Goal: Transaction & Acquisition: Book appointment/travel/reservation

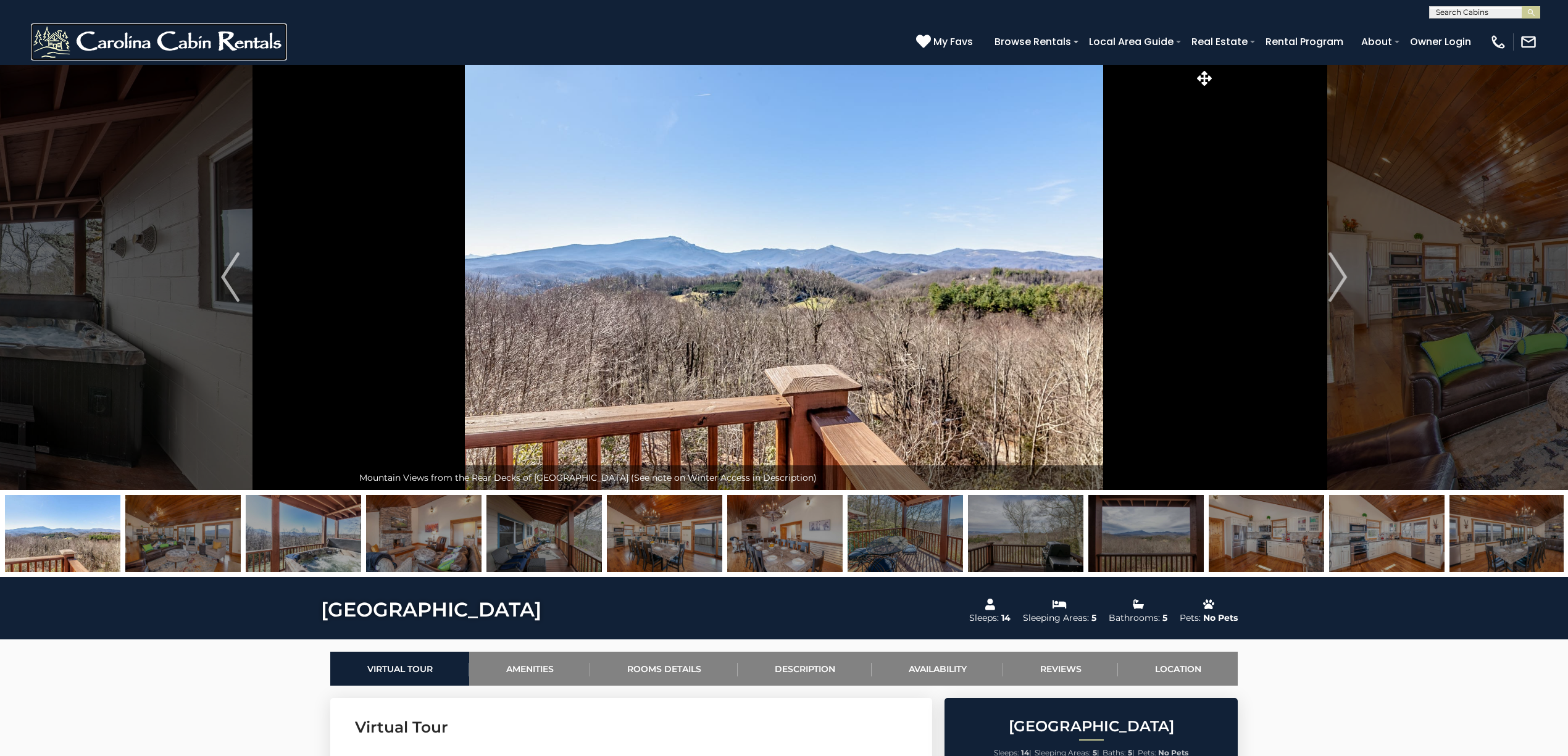
click at [219, 38] on img at bounding box center [159, 42] width 256 height 37
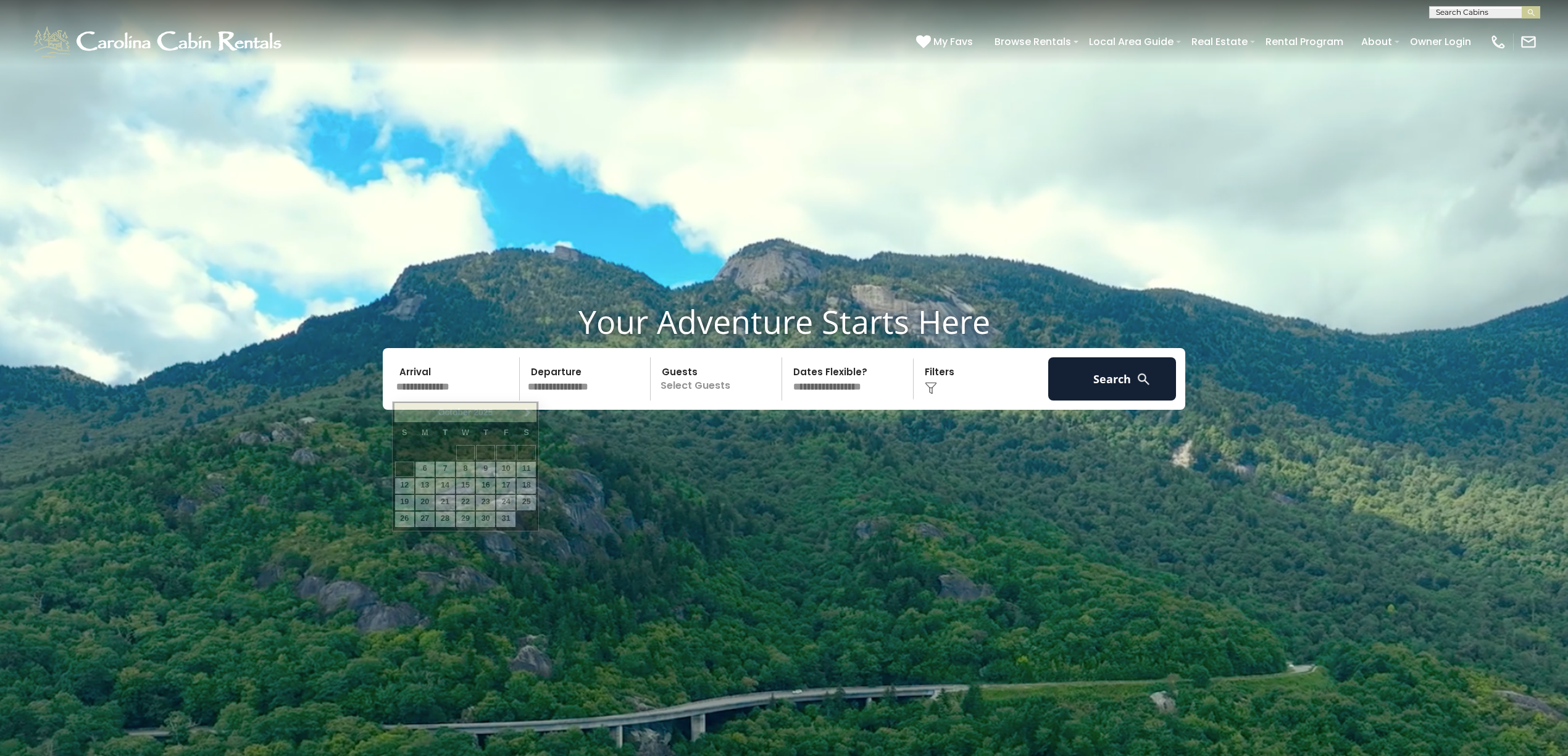
click at [465, 384] on input "text" at bounding box center [455, 379] width 128 height 43
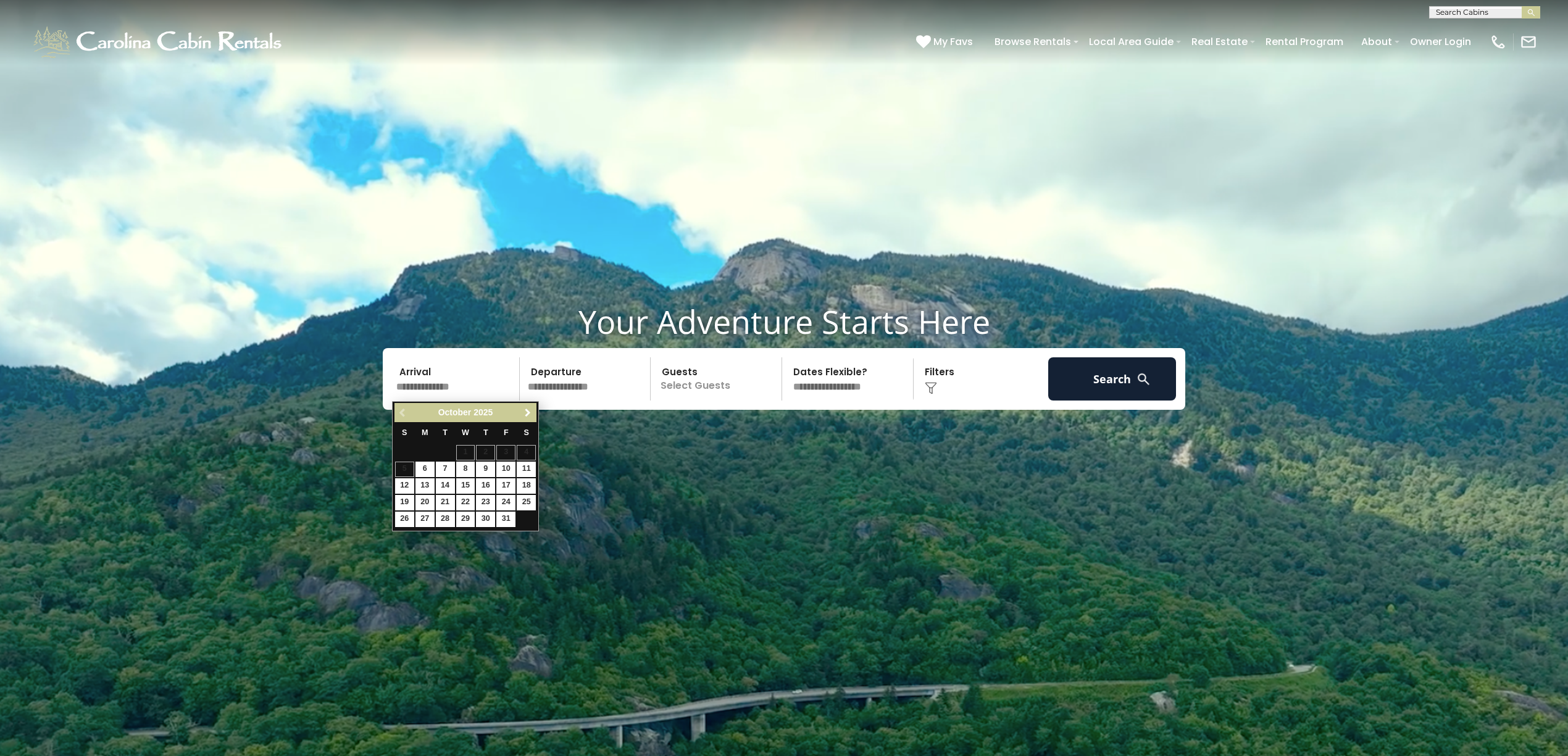
click at [527, 411] on span "Next" at bounding box center [528, 412] width 10 height 10
click at [463, 521] on link "31" at bounding box center [466, 519] width 19 height 15
type input "********"
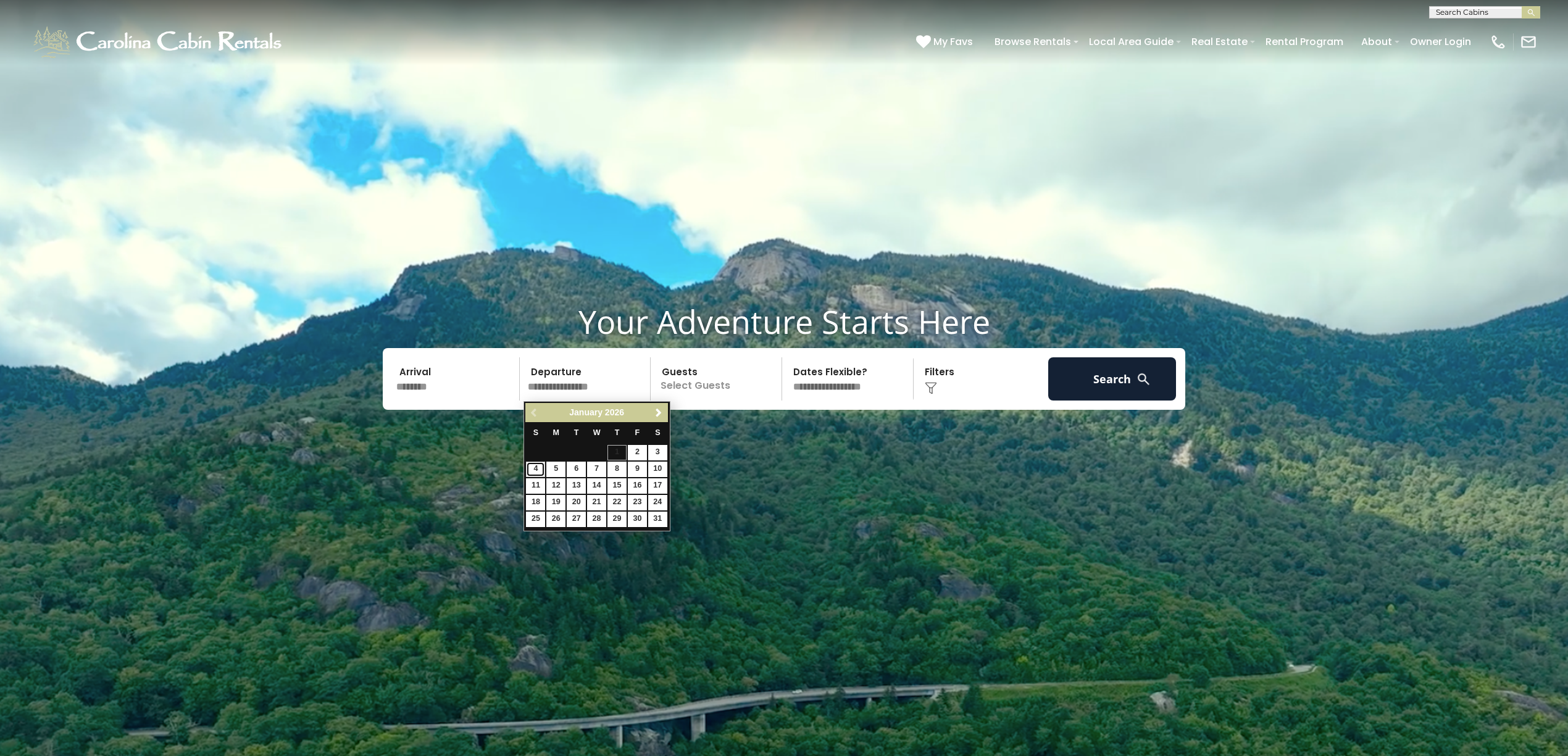
click at [533, 470] on link "4" at bounding box center [536, 469] width 19 height 15
type input "******"
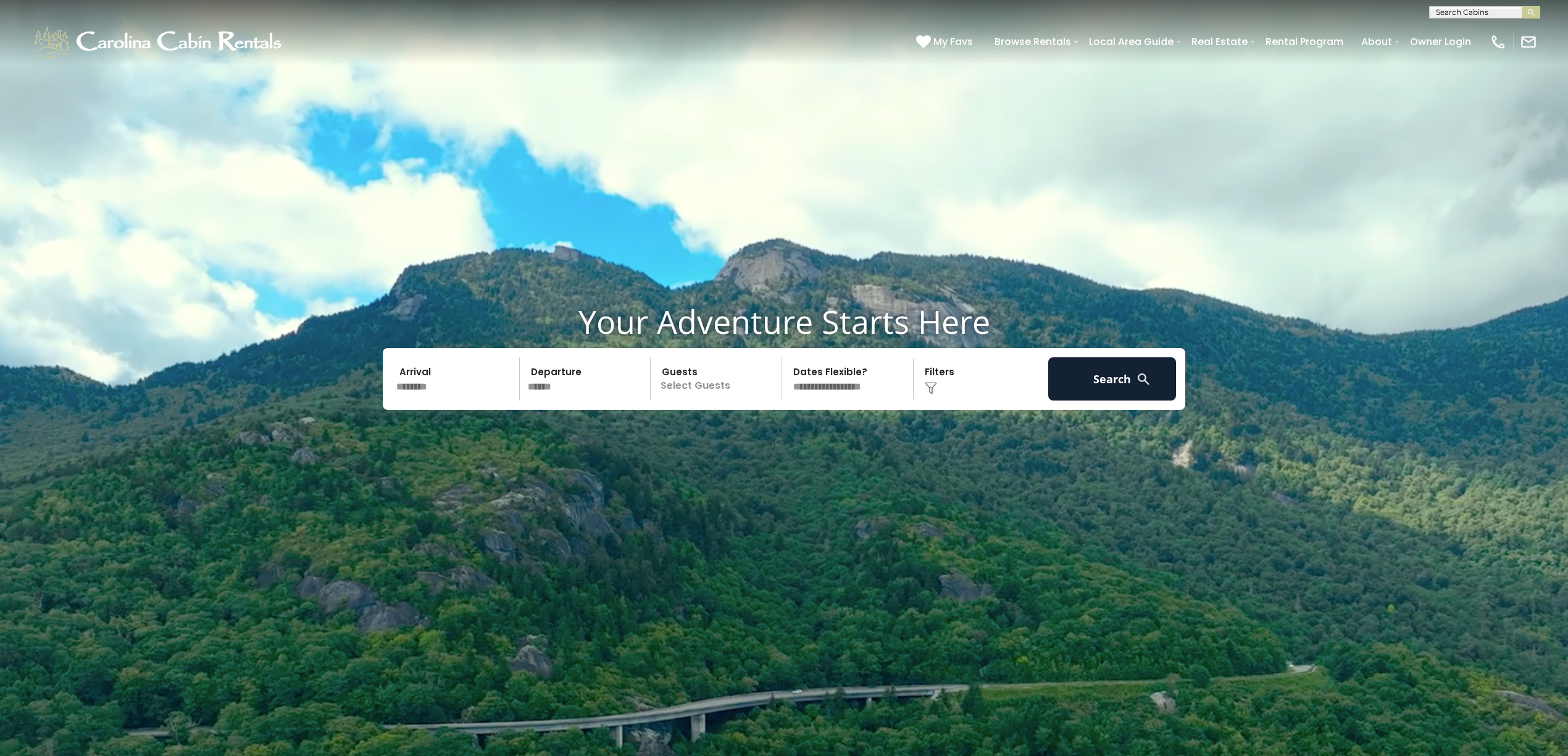
click at [706, 386] on p "Select Guests" at bounding box center [718, 379] width 127 height 43
click at [781, 424] on div "+" at bounding box center [777, 430] width 14 height 14
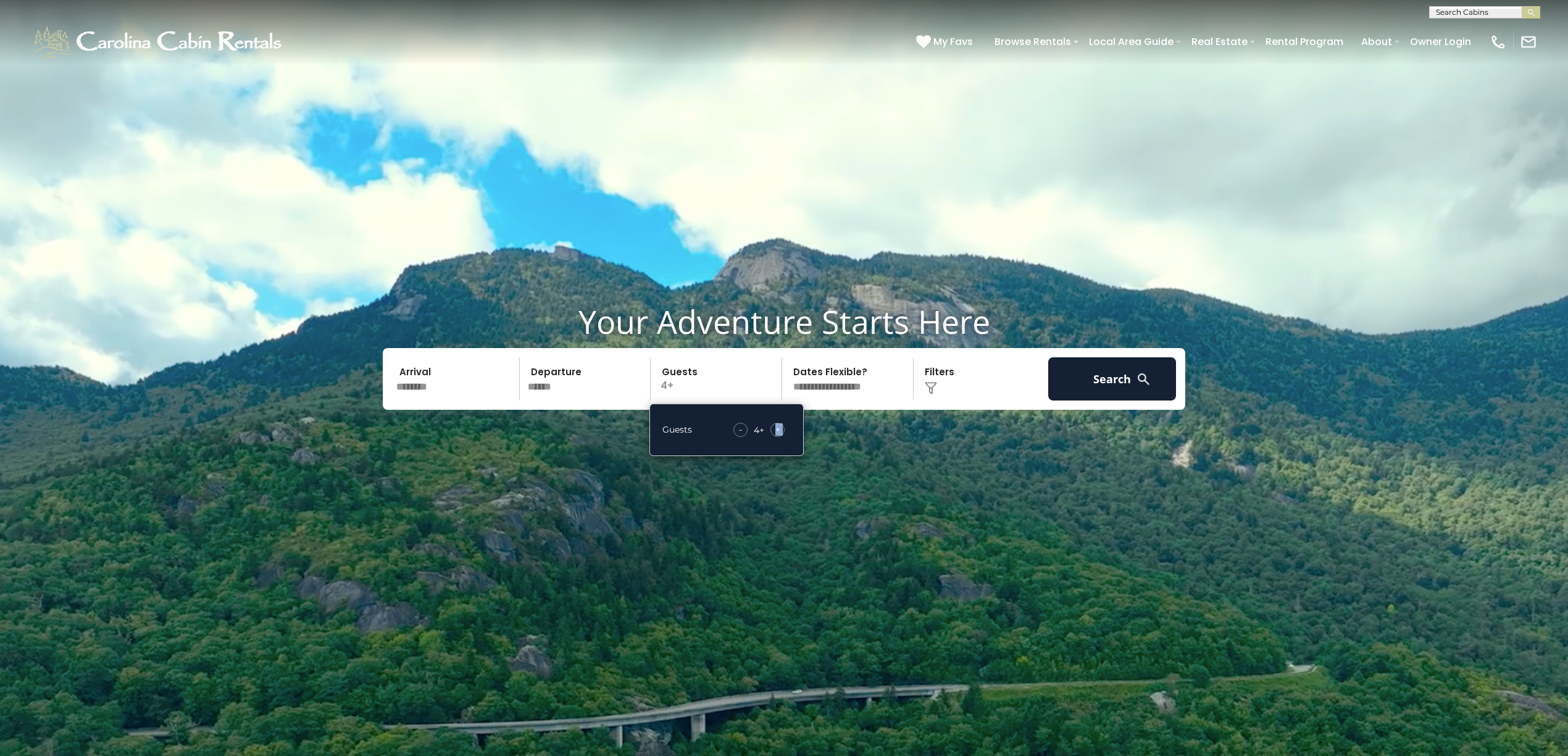
click at [781, 424] on div "+" at bounding box center [777, 430] width 14 height 14
click at [1085, 386] on button "Search" at bounding box center [1112, 379] width 128 height 43
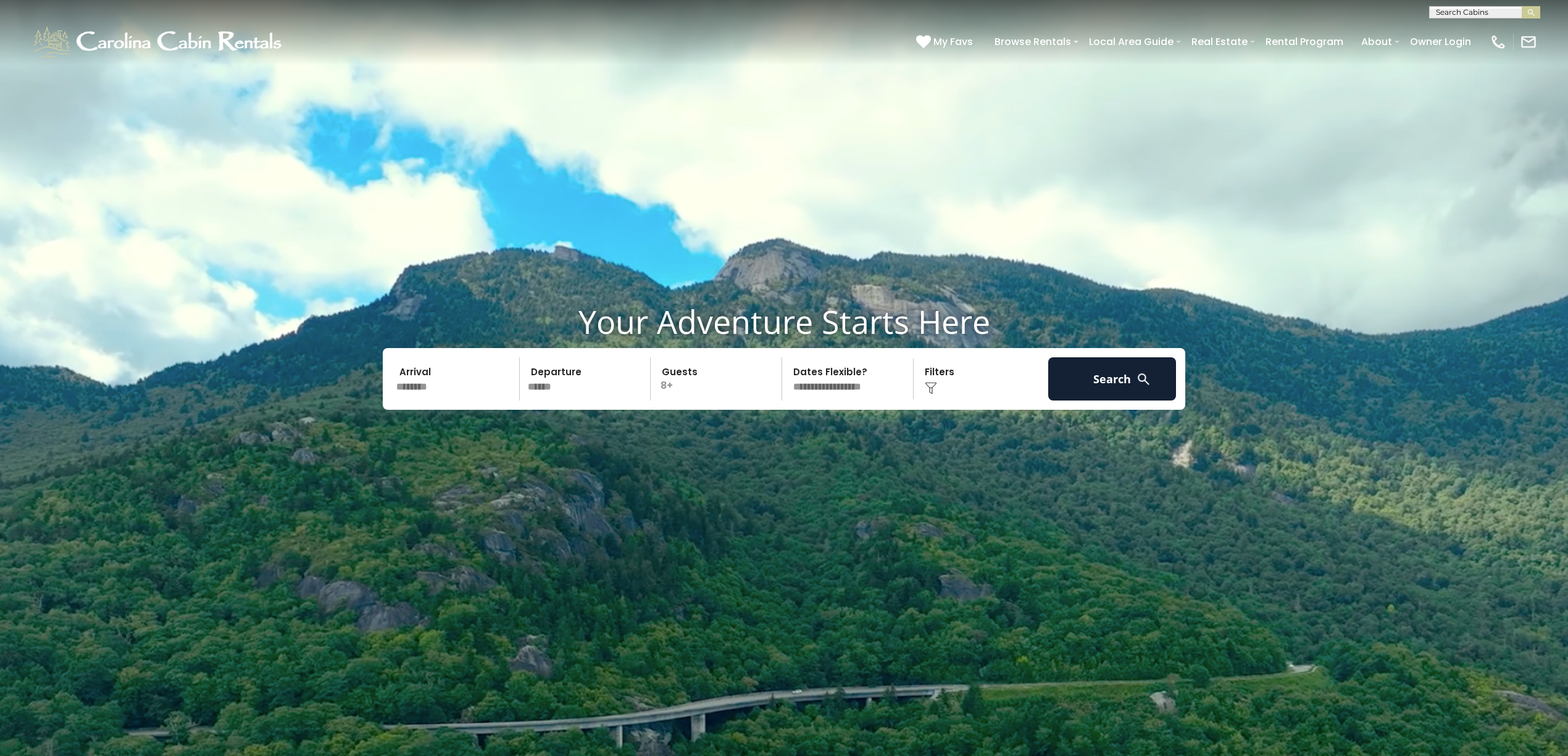
click at [954, 385] on div "Click to Choose" at bounding box center [981, 379] width 128 height 43
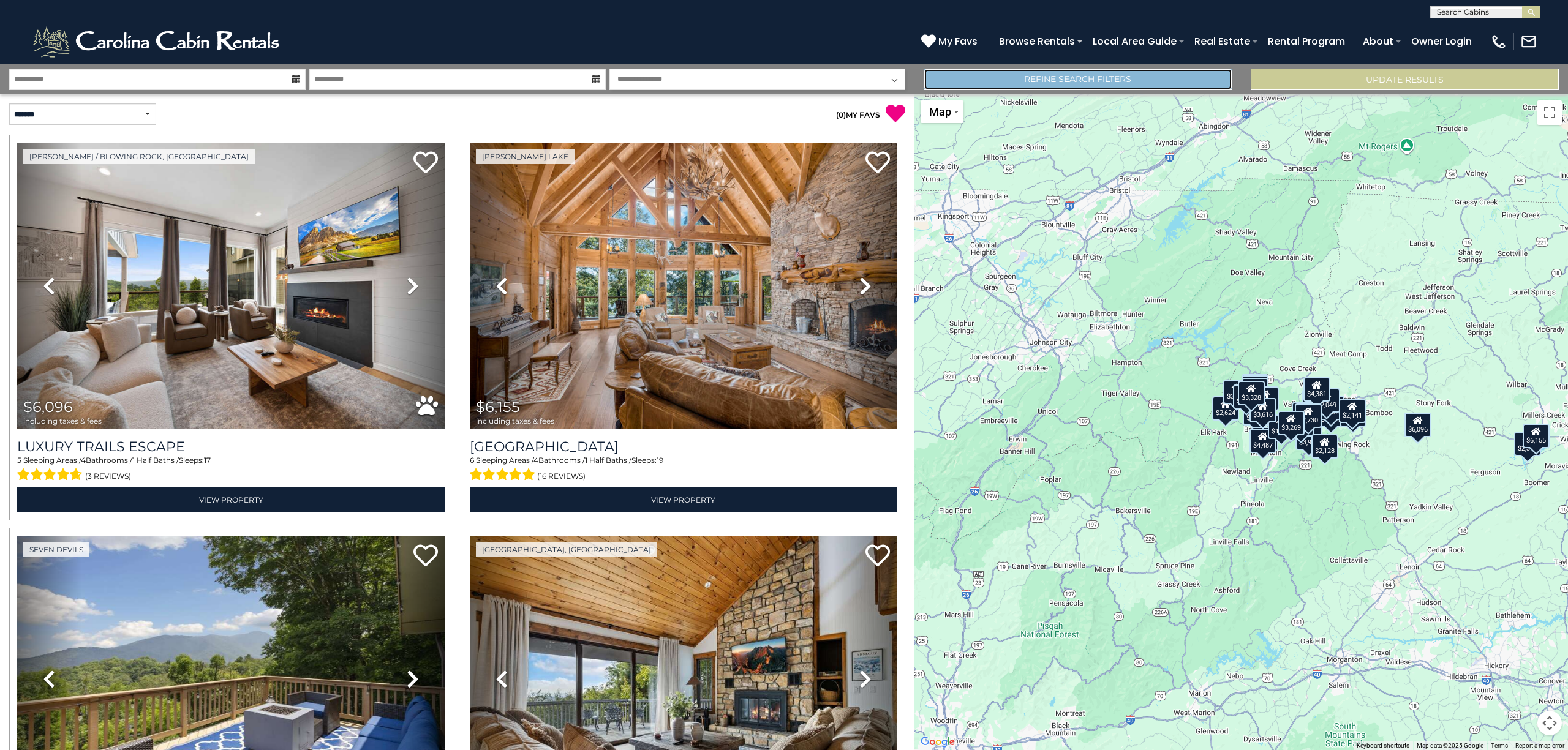
click at [1193, 74] on link "Refine Search Filters" at bounding box center [1078, 79] width 308 height 21
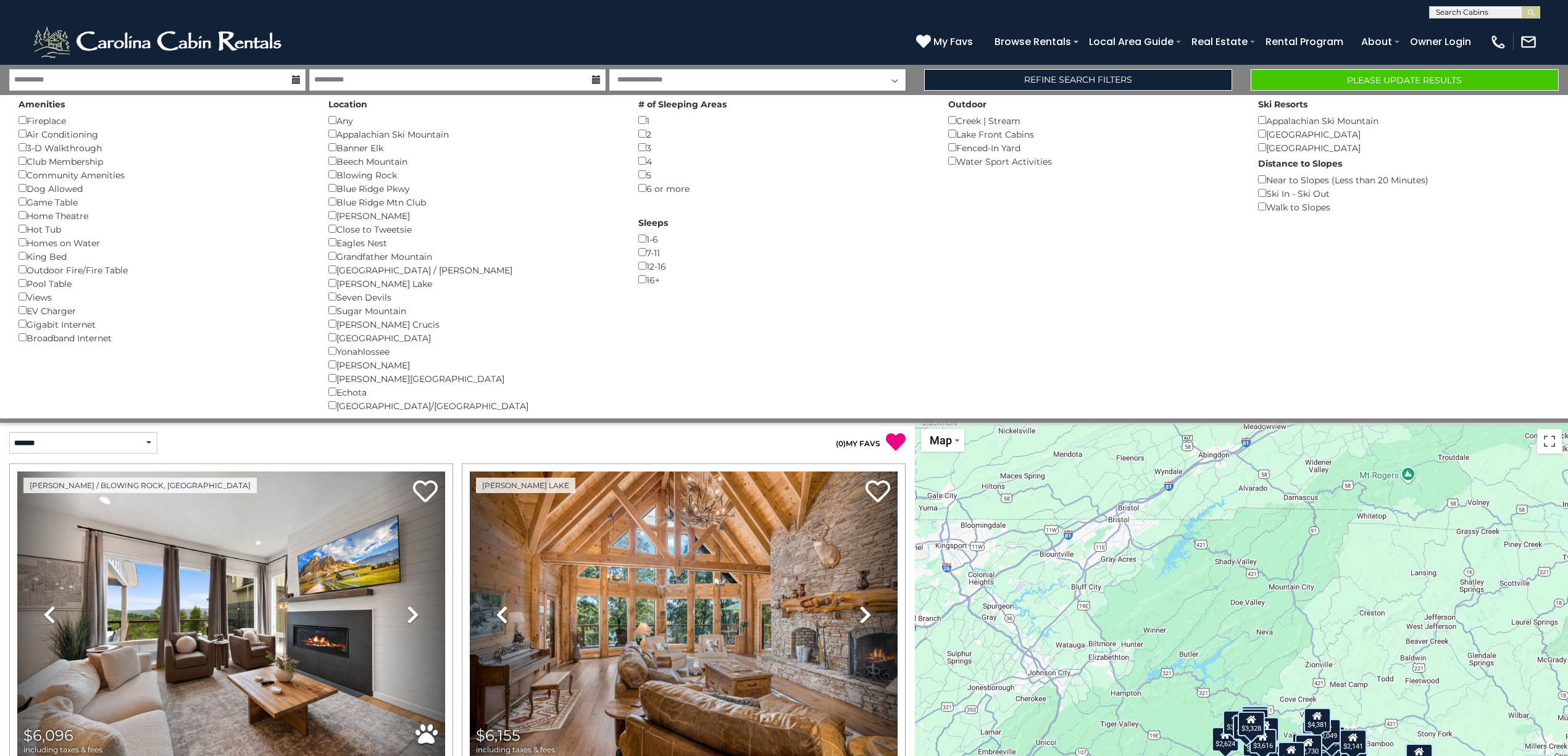
click at [50, 230] on div "Hot Tub ()" at bounding box center [164, 229] width 291 height 14
click at [1326, 77] on button "Please Update Results" at bounding box center [1404, 79] width 308 height 21
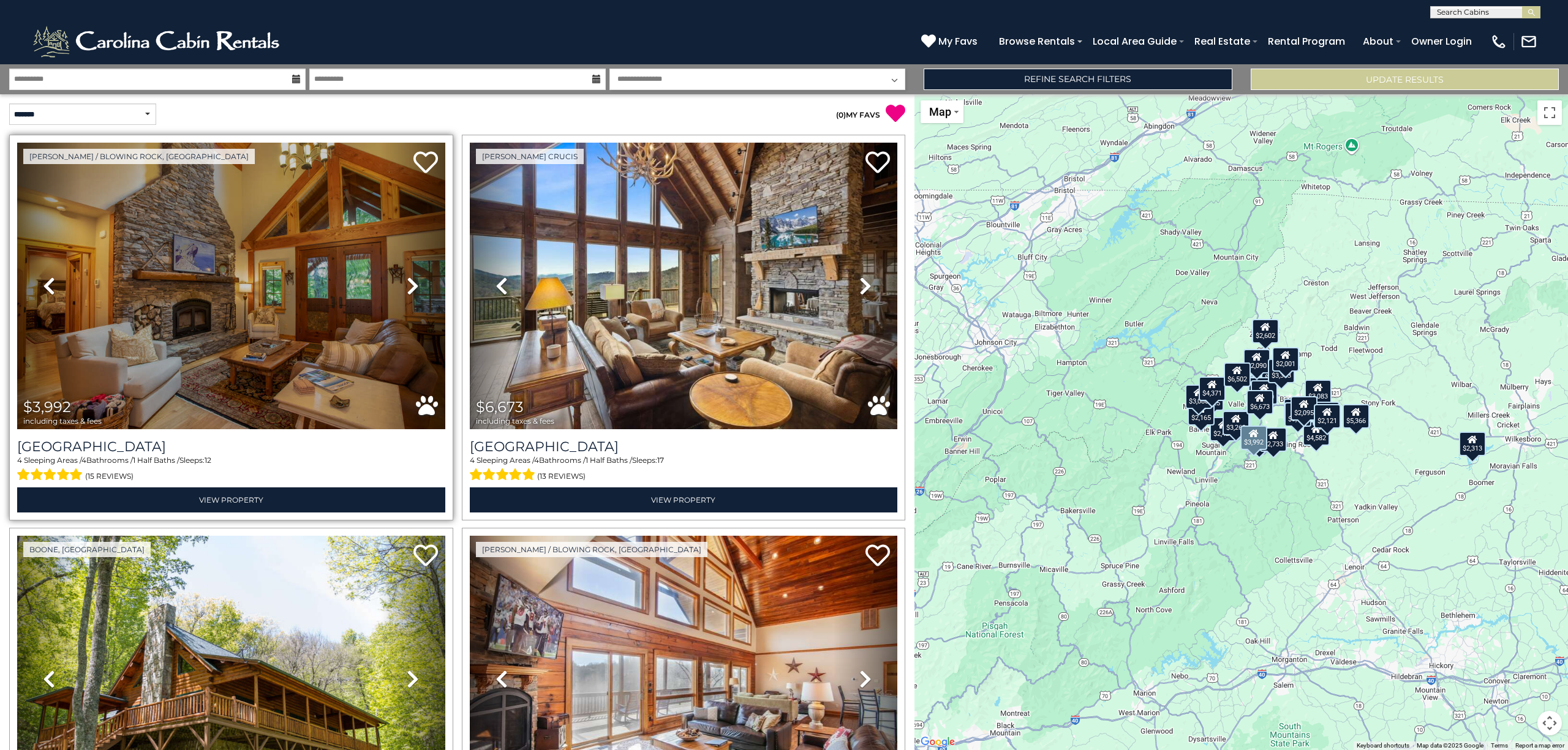
click at [410, 285] on icon at bounding box center [413, 285] width 12 height 20
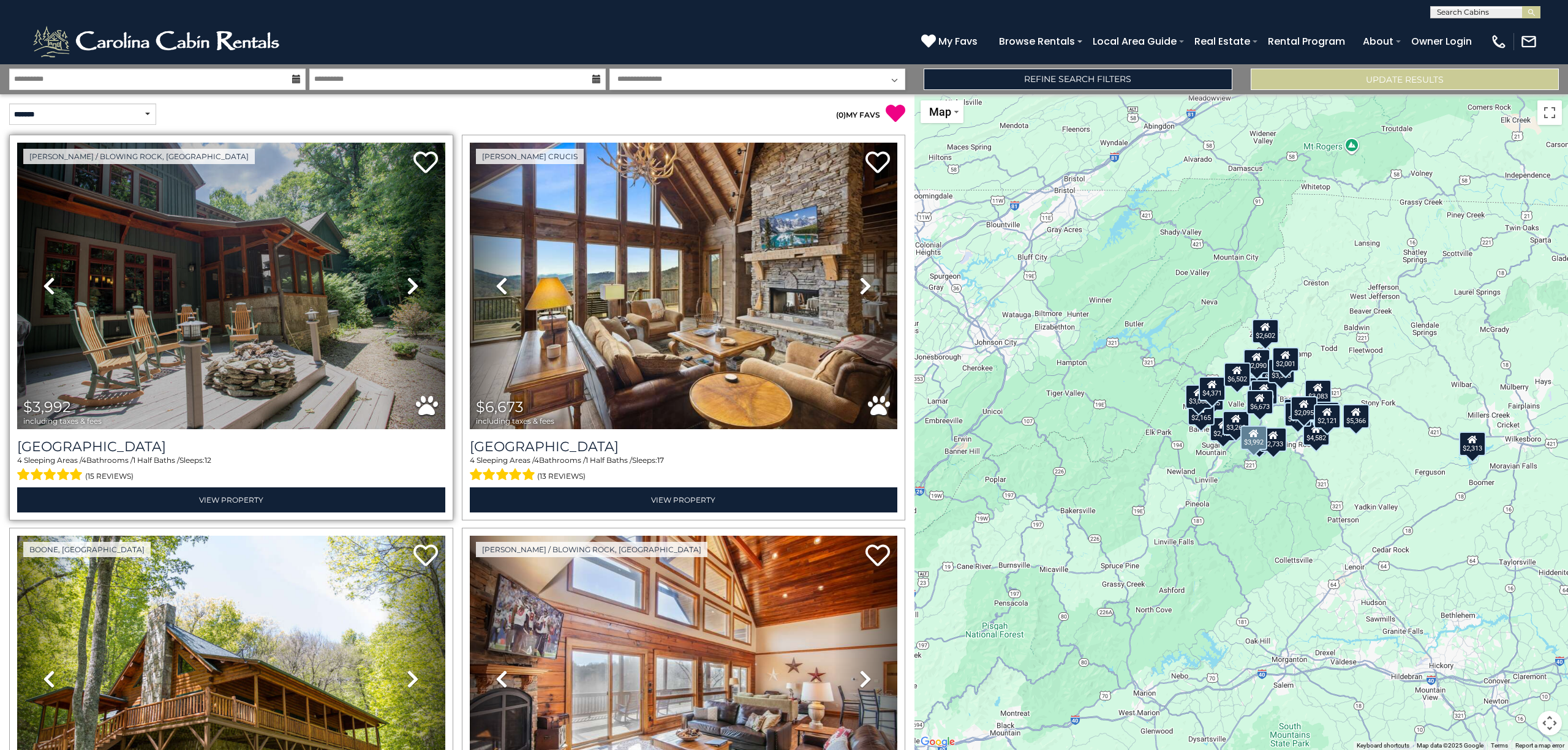
click at [410, 285] on icon at bounding box center [413, 285] width 12 height 20
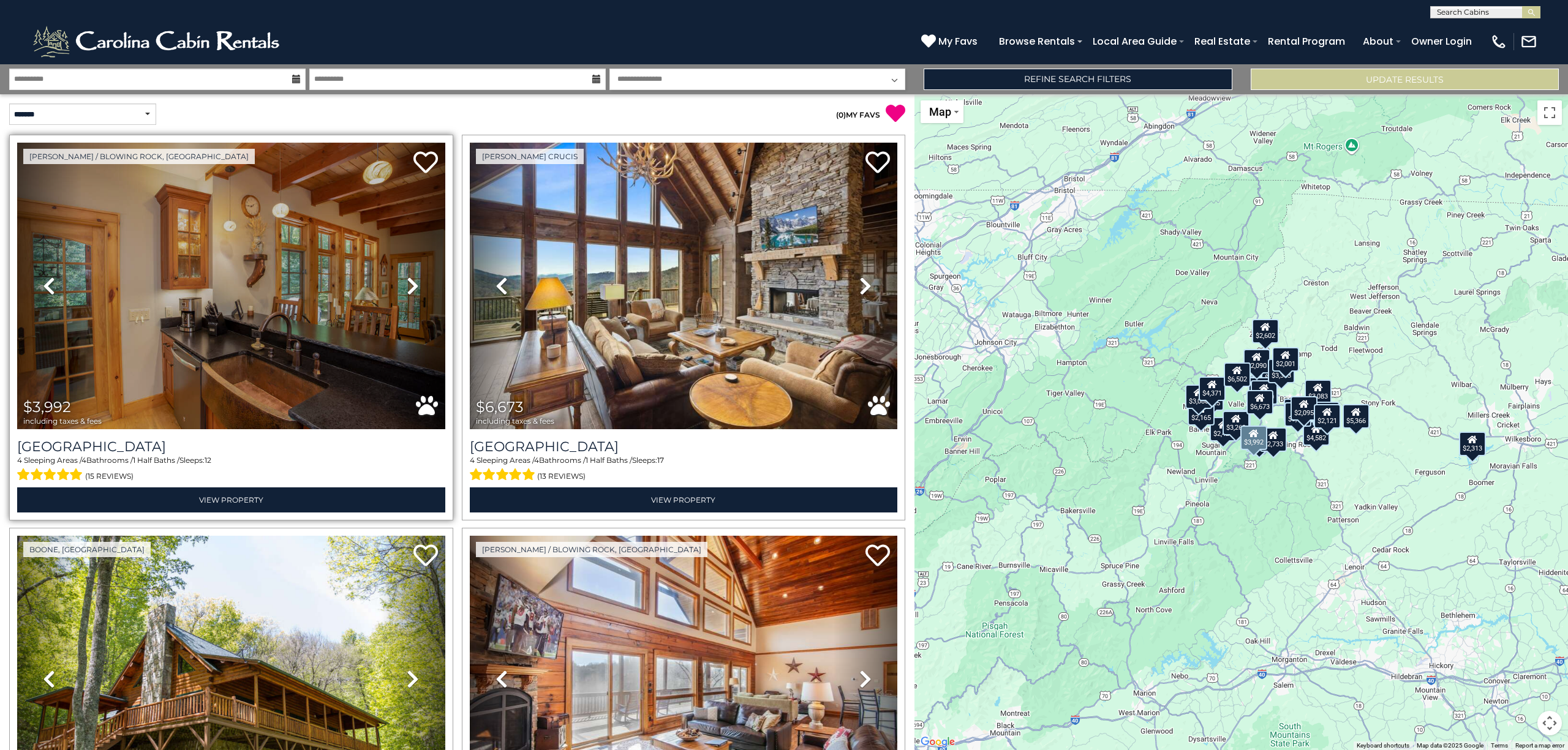
click at [410, 285] on icon at bounding box center [413, 285] width 12 height 20
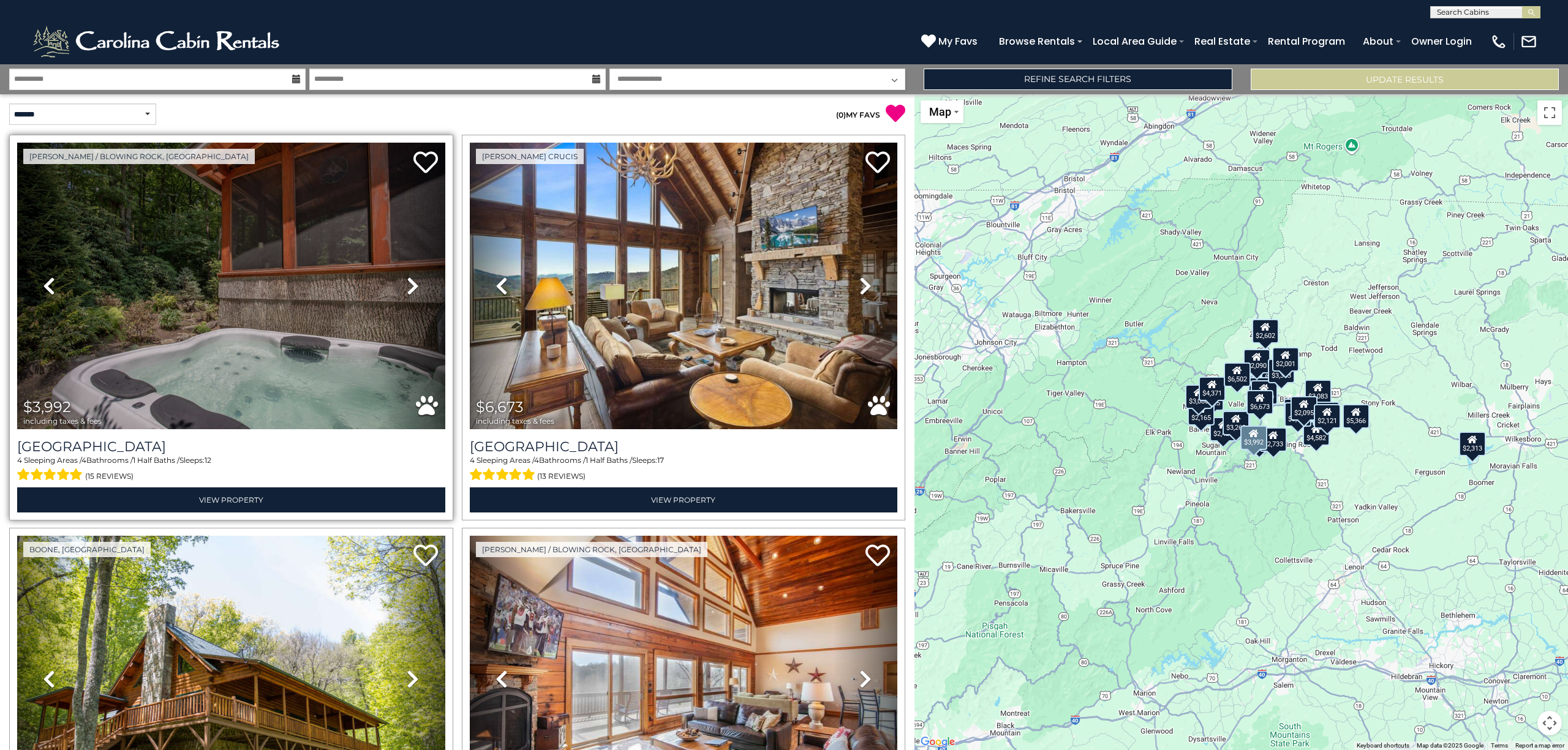
click at [410, 285] on icon at bounding box center [413, 285] width 12 height 20
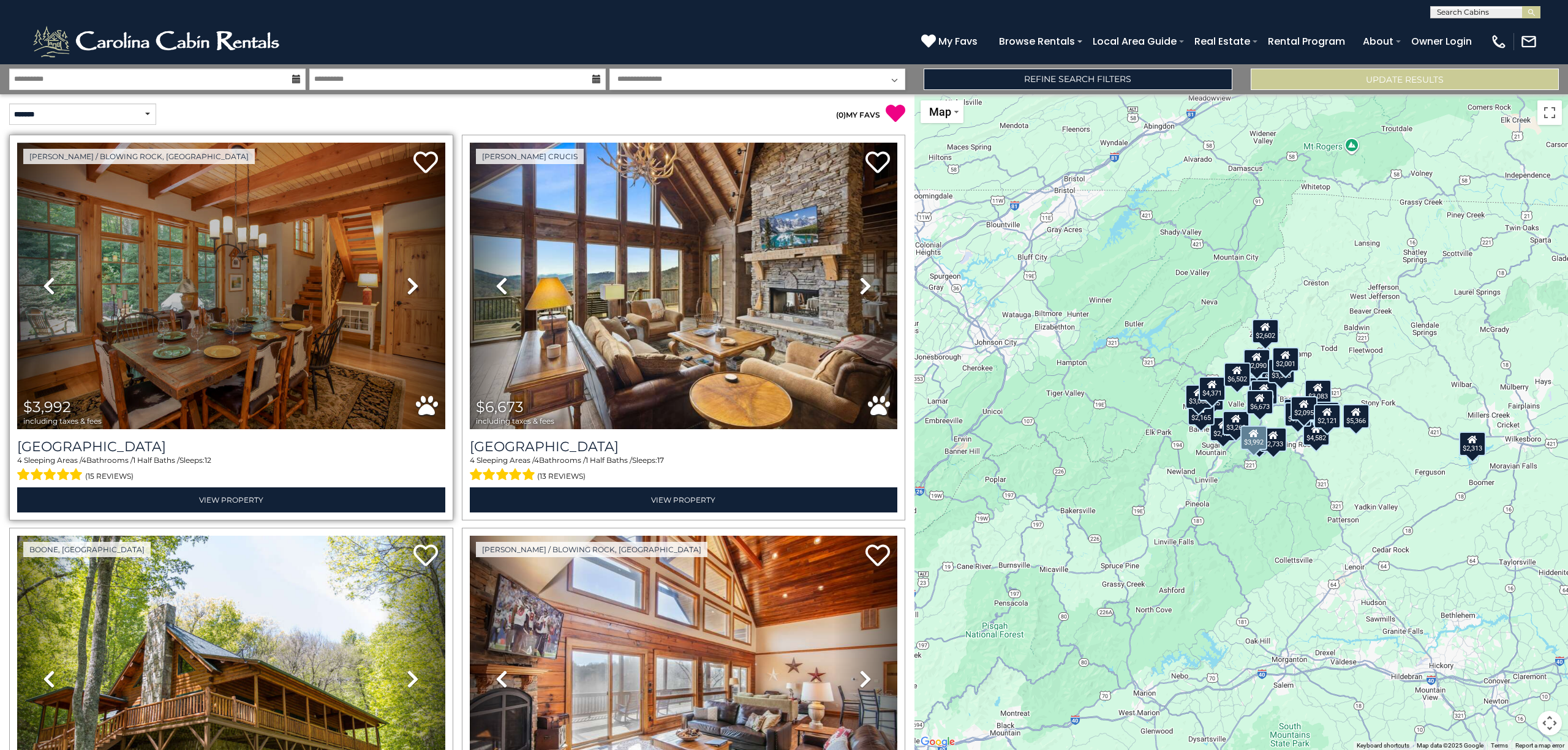
click at [410, 285] on icon at bounding box center [413, 285] width 12 height 20
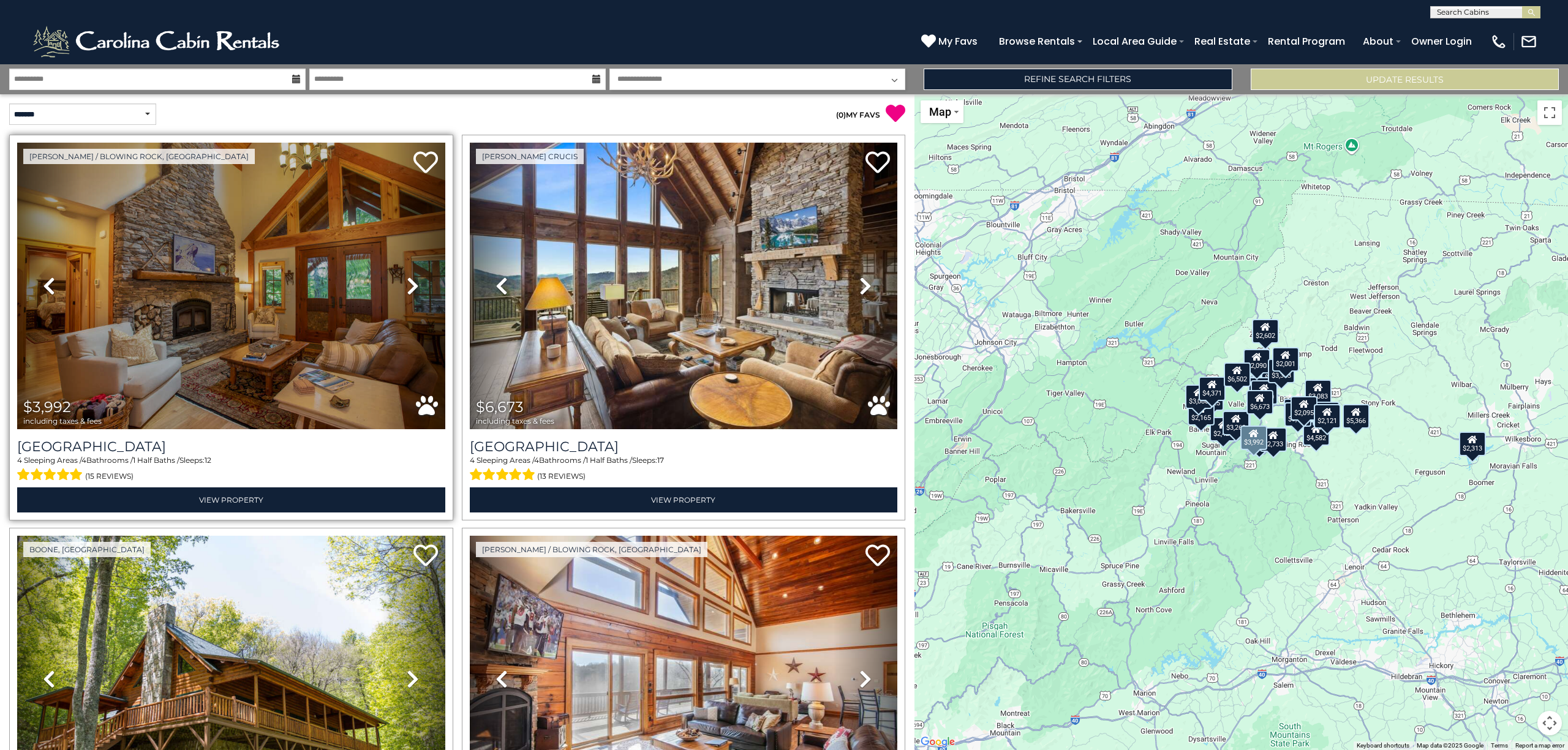
click at [410, 285] on icon at bounding box center [413, 285] width 12 height 20
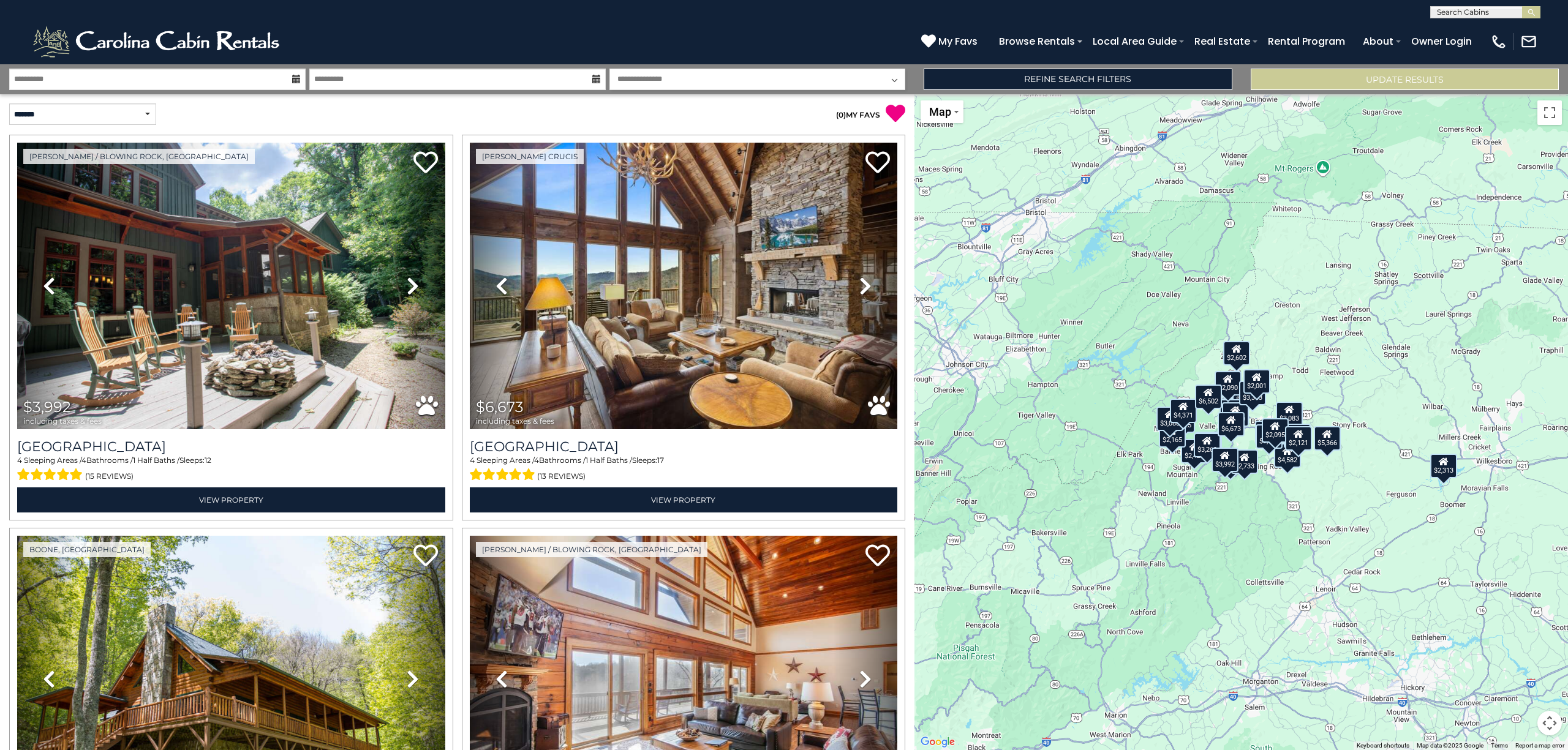
drag, startPoint x: 1343, startPoint y: 471, endPoint x: 1282, endPoint y: 519, distance: 77.6
click at [1282, 519] on div "$3,992 $6,673 $4,181 $4,582 $2,313 $4,381 $3,875 $4,130 $2,428 $3,083 $2,090 $2…" at bounding box center [1241, 422] width 653 height 656
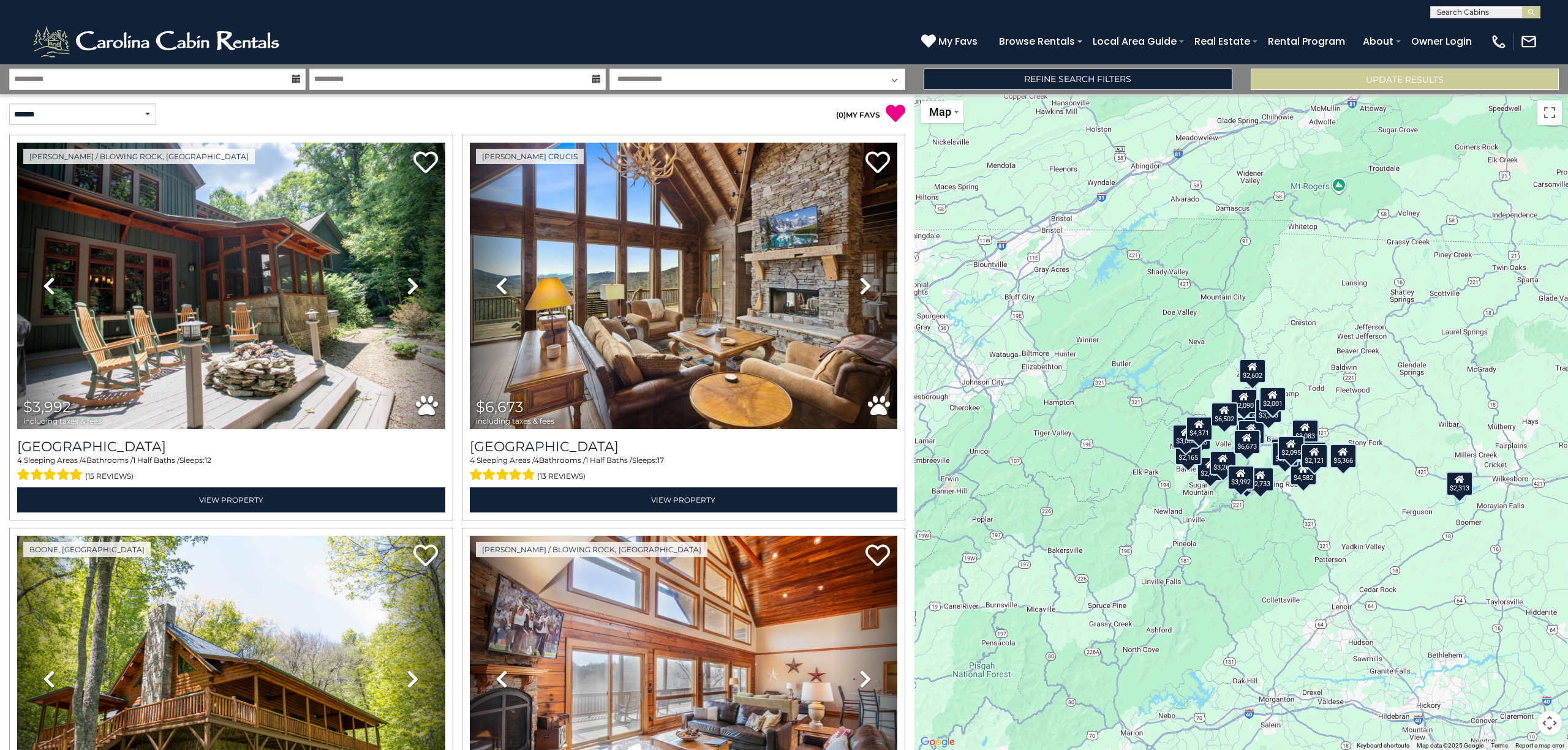
drag, startPoint x: 1265, startPoint y: 544, endPoint x: 1300, endPoint y: 542, distance: 35.1
click at [1300, 542] on div "$3,992 $6,673 $4,181 $4,582 $2,313 $4,381 $3,875 $4,130 $2,428 $3,083 $2,090 $2…" at bounding box center [1241, 422] width 653 height 656
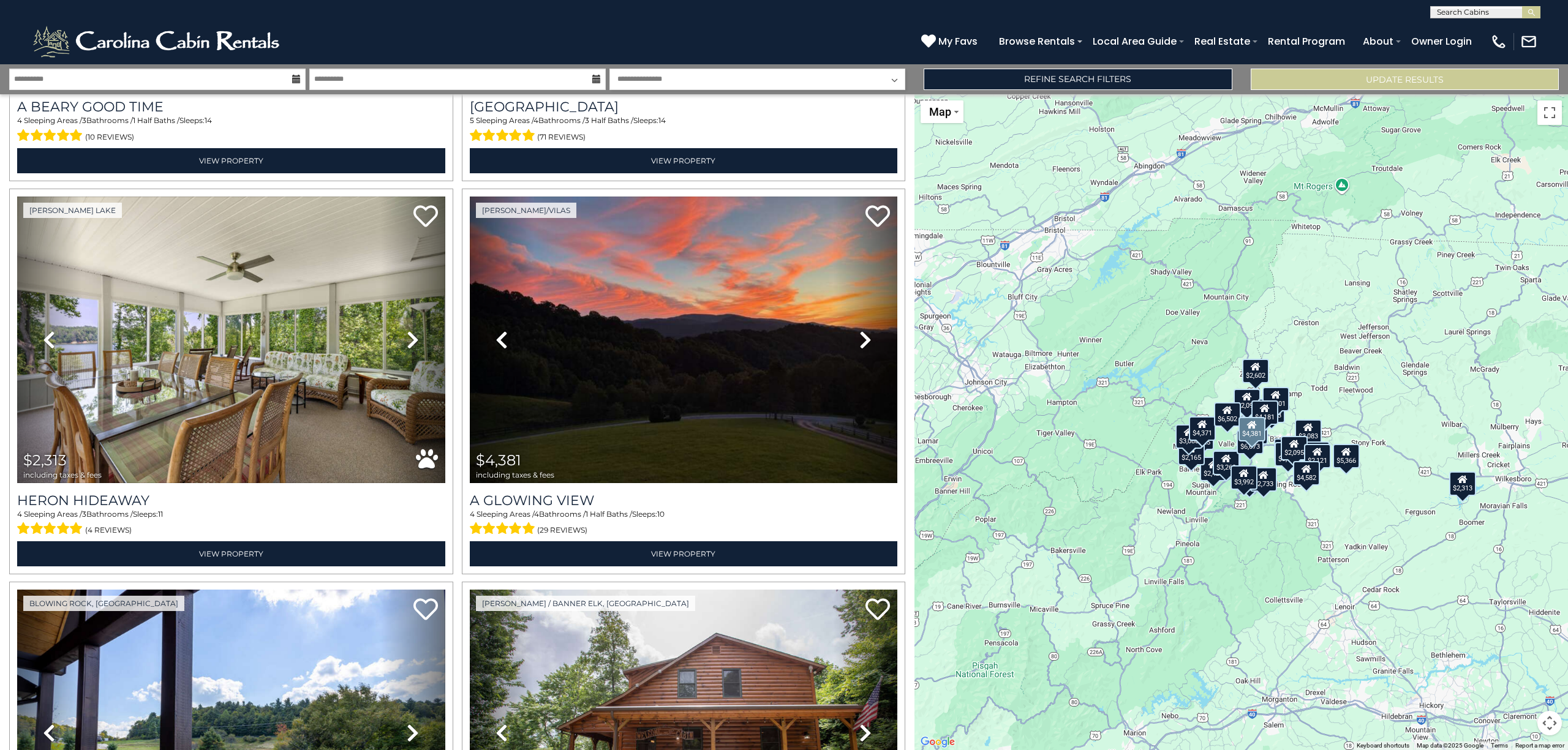
scroll to position [734, 0]
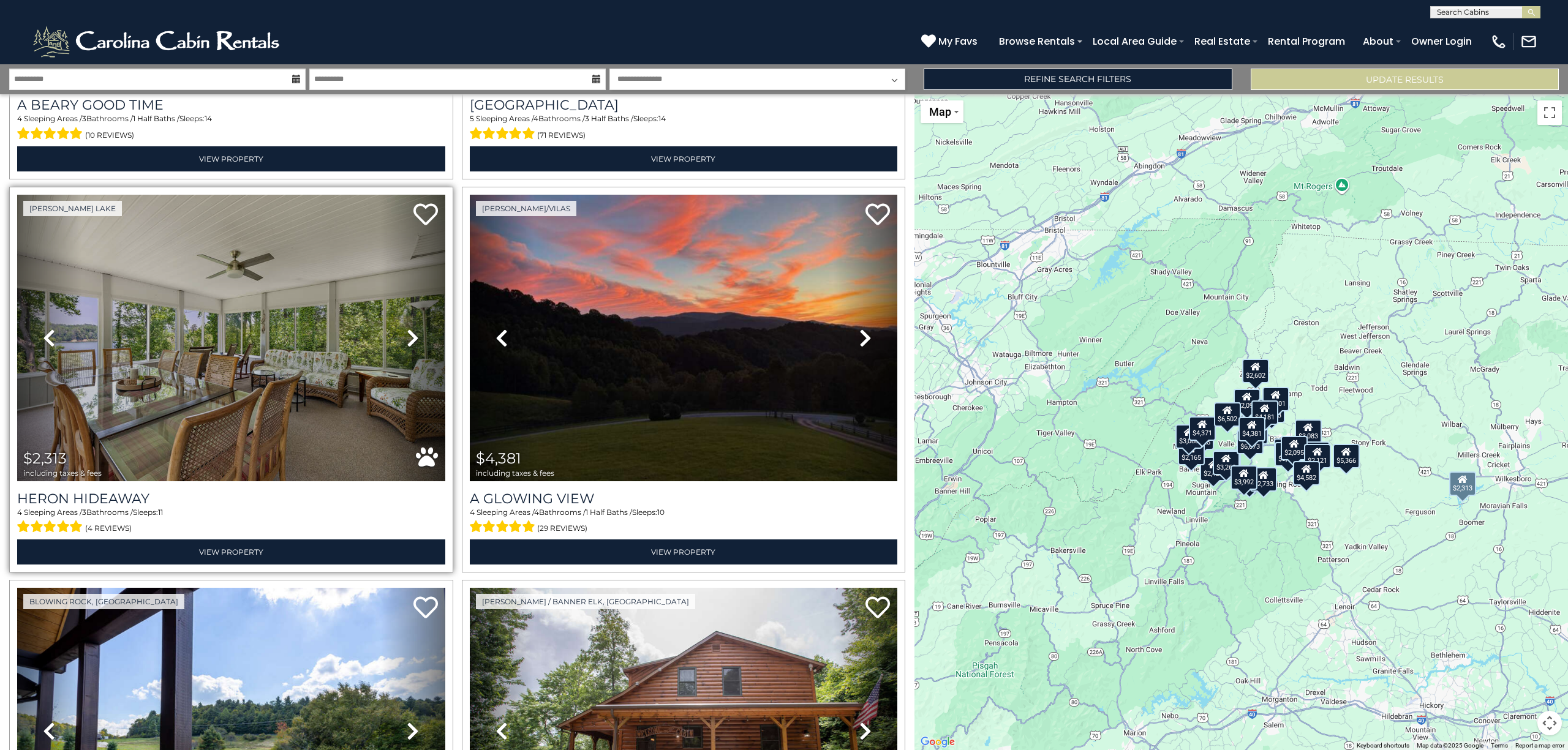
click at [407, 333] on icon at bounding box center [413, 337] width 12 height 20
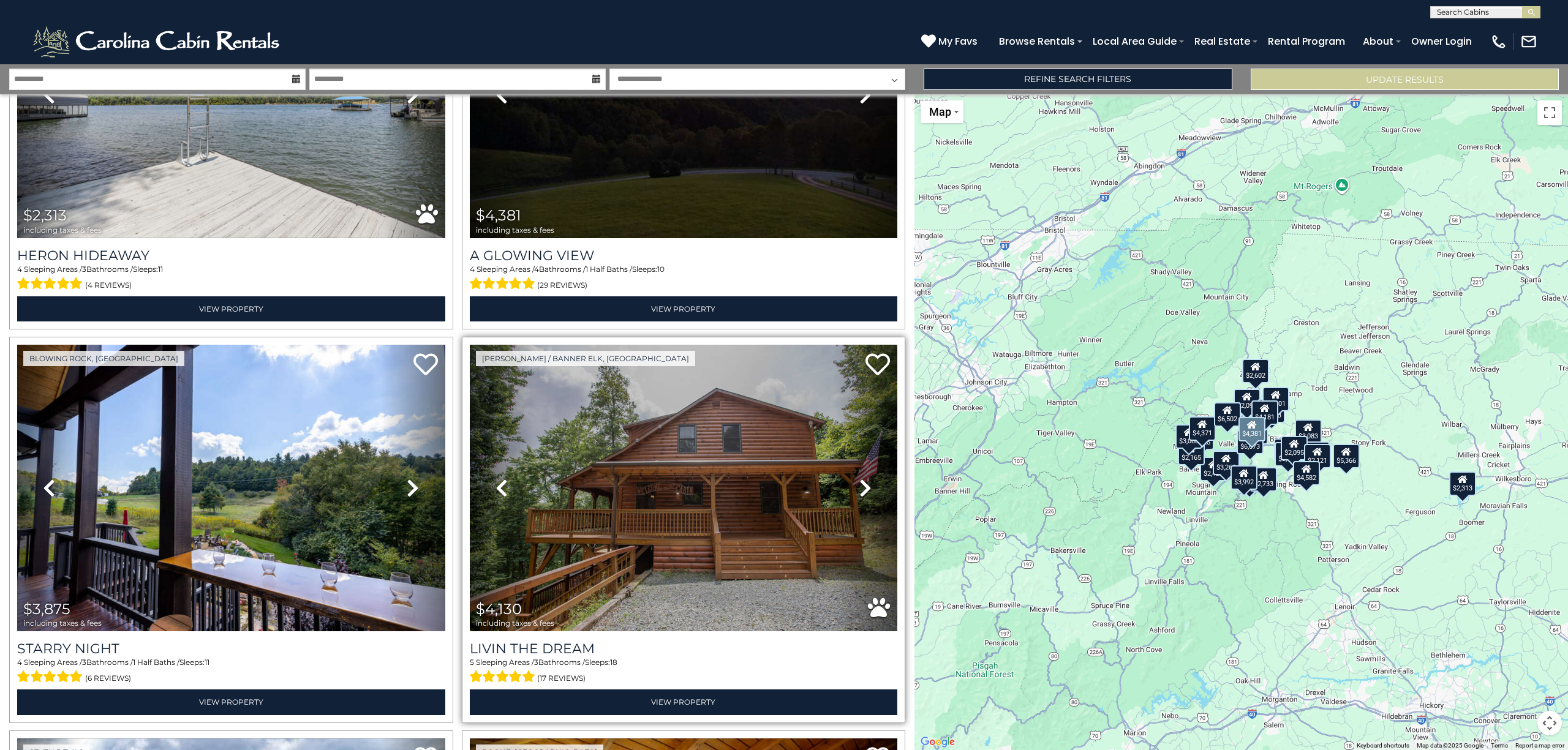
scroll to position [979, 0]
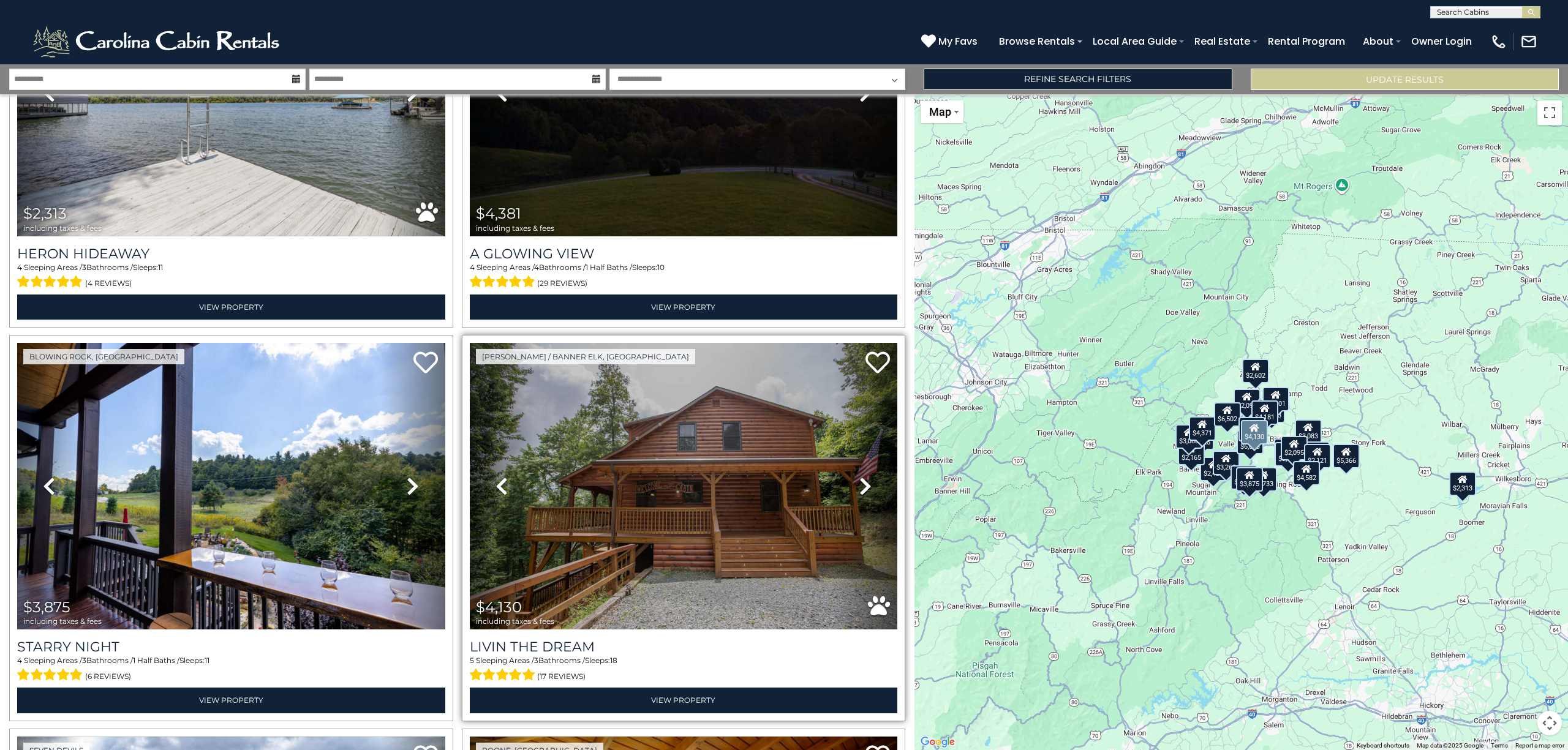
click at [859, 476] on icon at bounding box center [865, 486] width 12 height 20
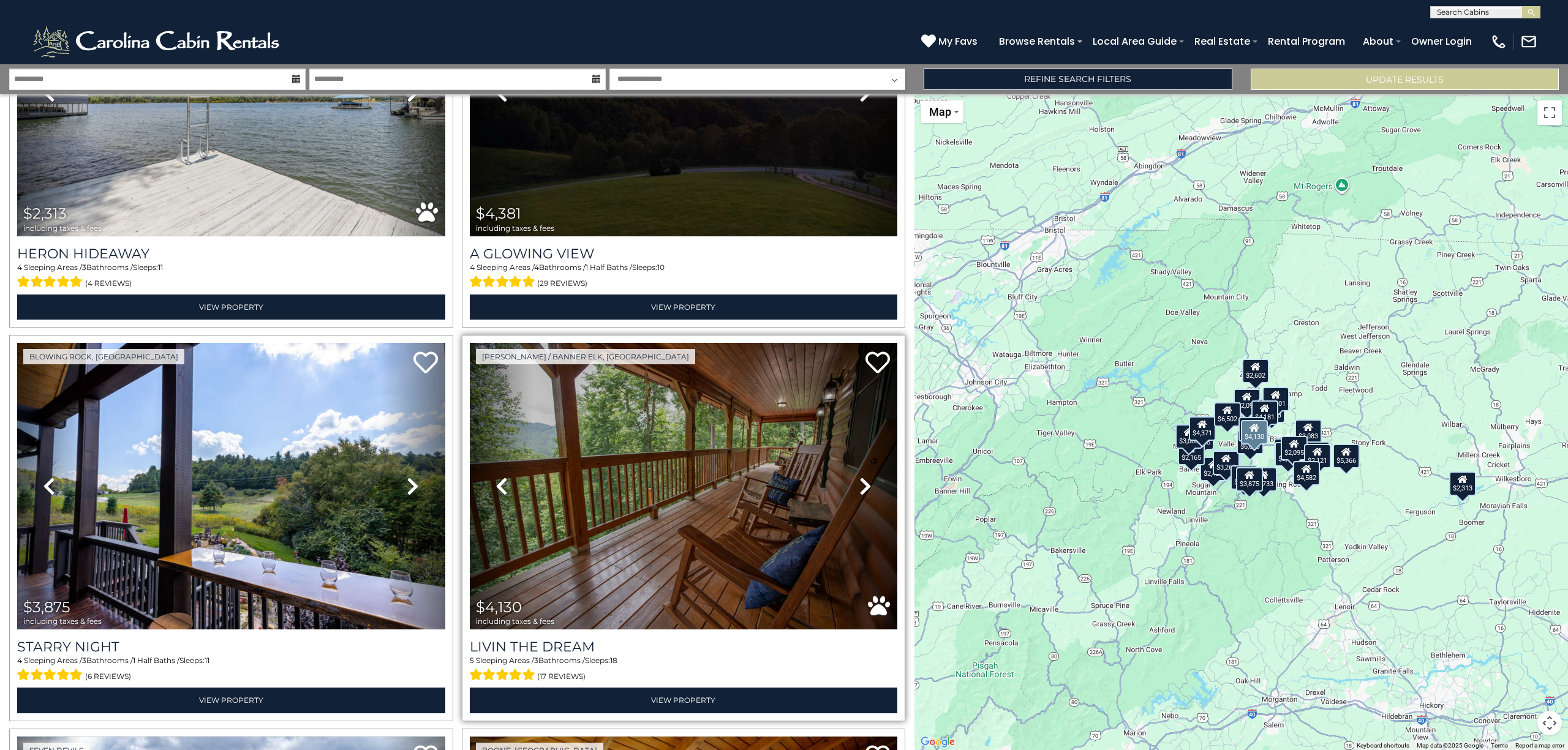
click at [859, 476] on icon at bounding box center [865, 486] width 12 height 20
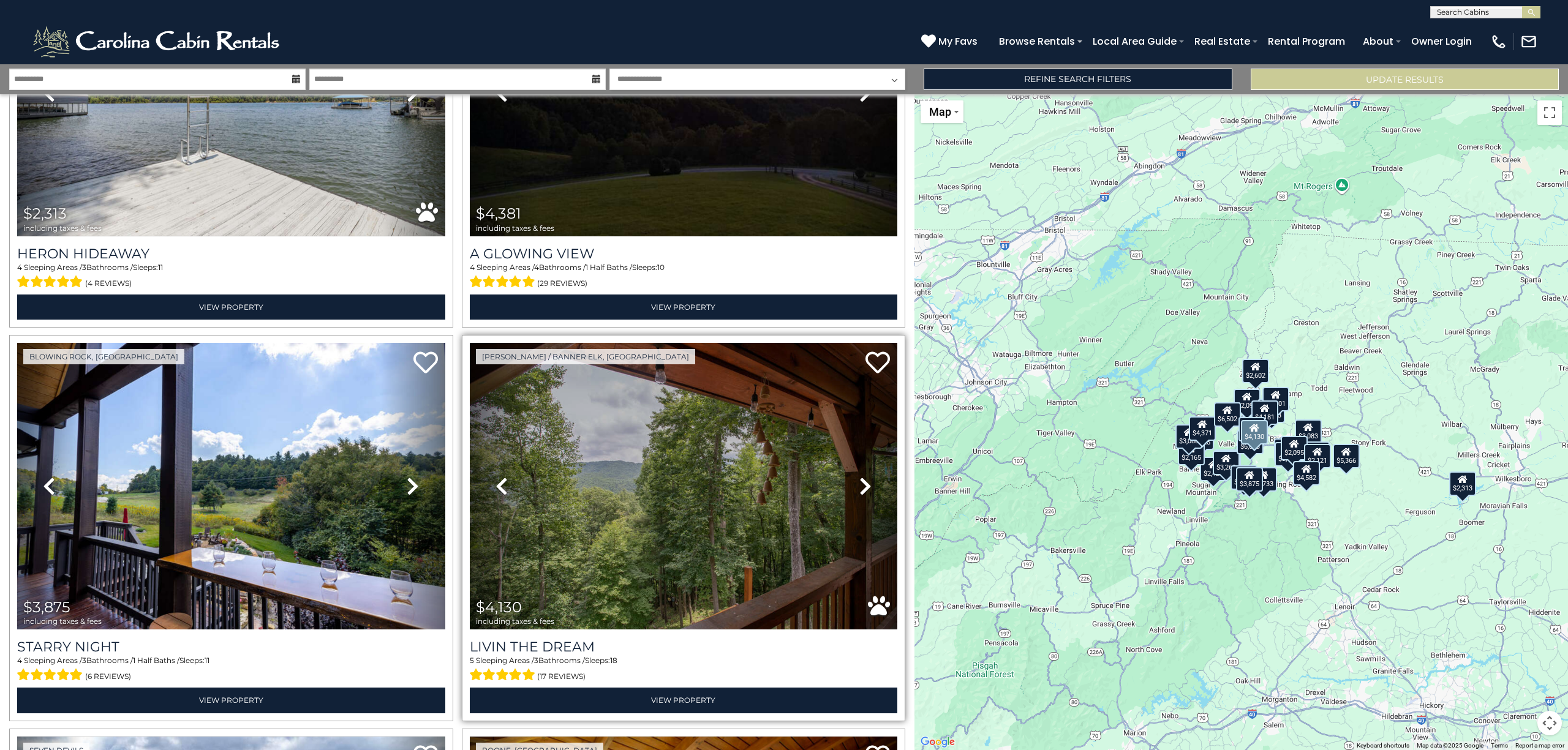
click at [859, 476] on icon at bounding box center [865, 486] width 12 height 20
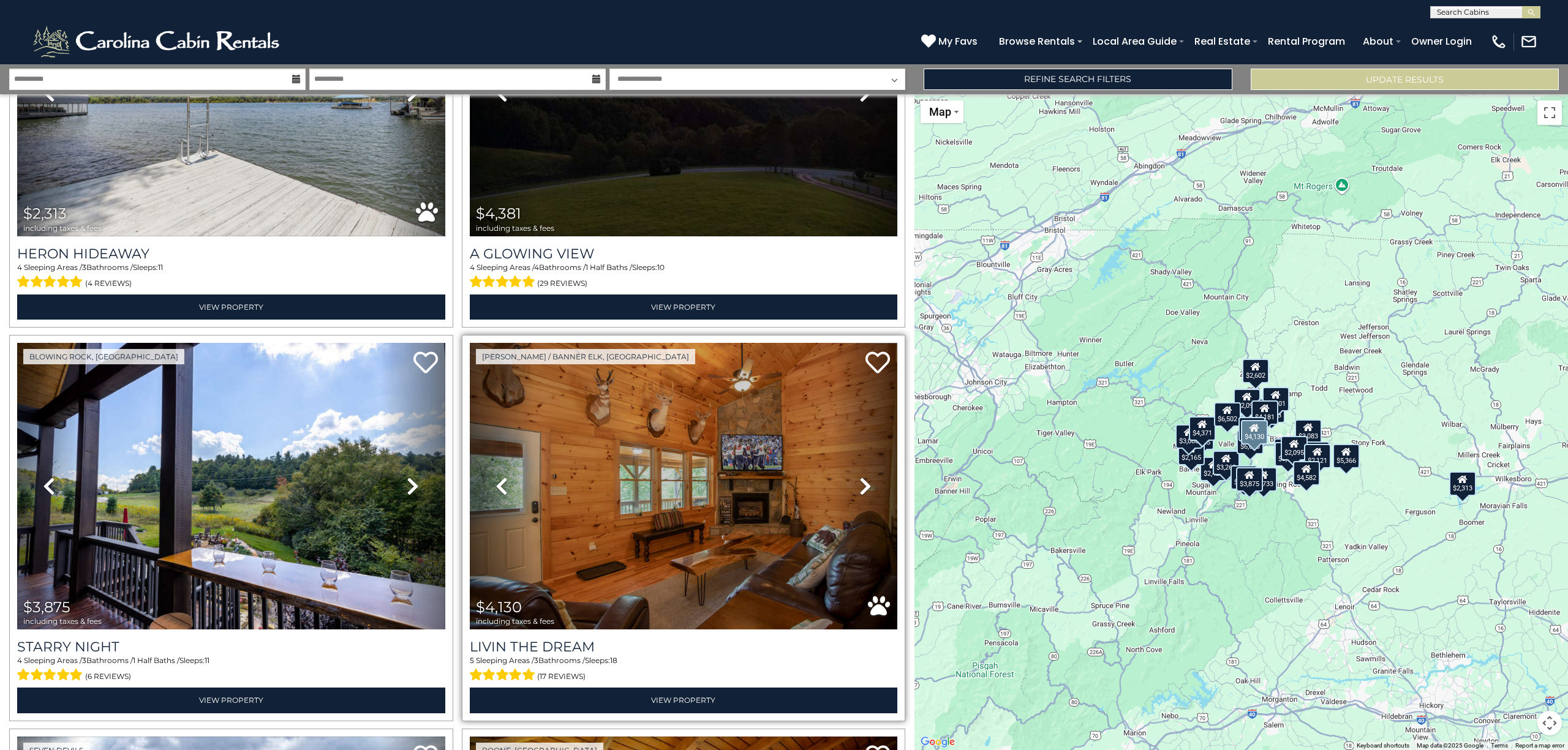
click at [859, 476] on icon at bounding box center [865, 486] width 12 height 20
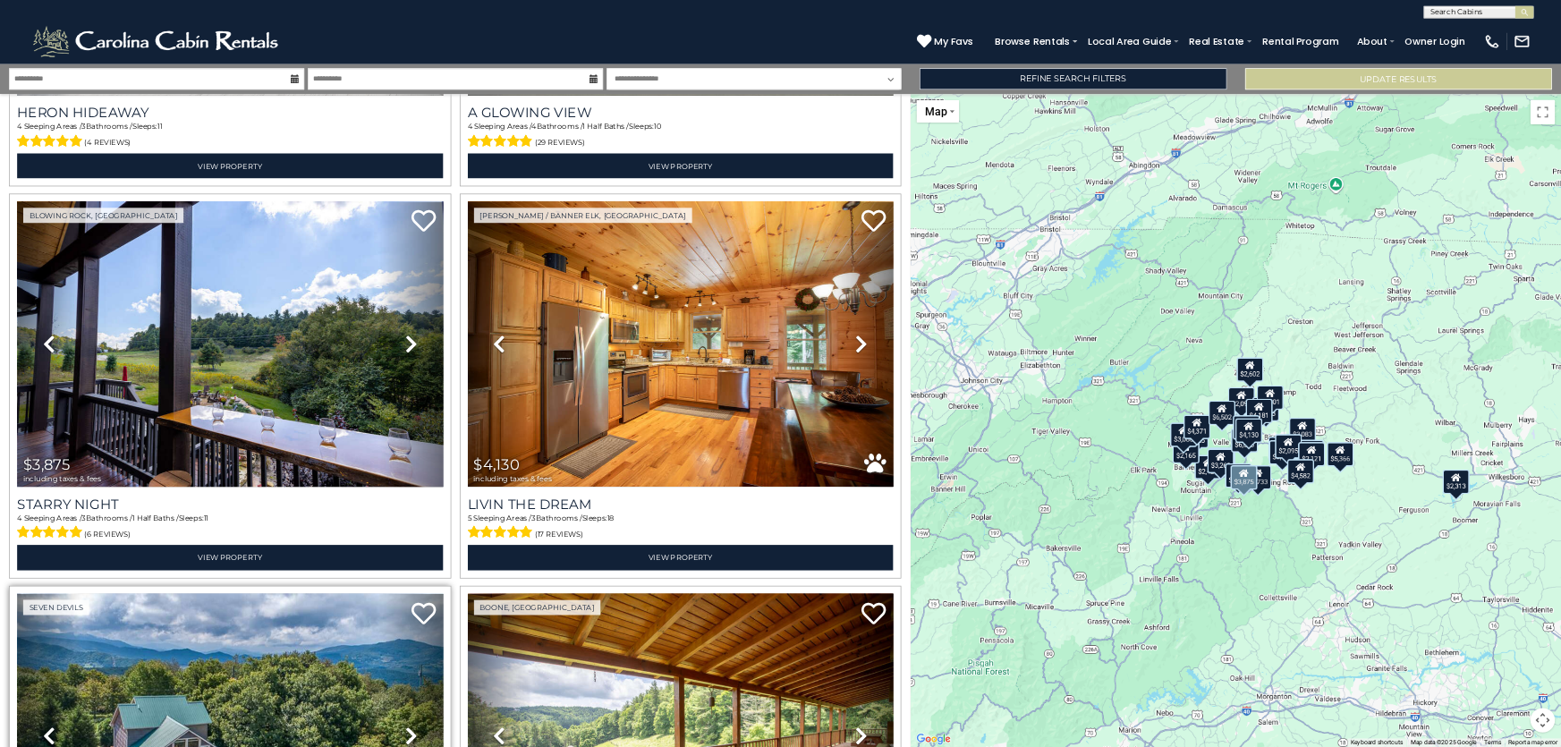
scroll to position [1669, 0]
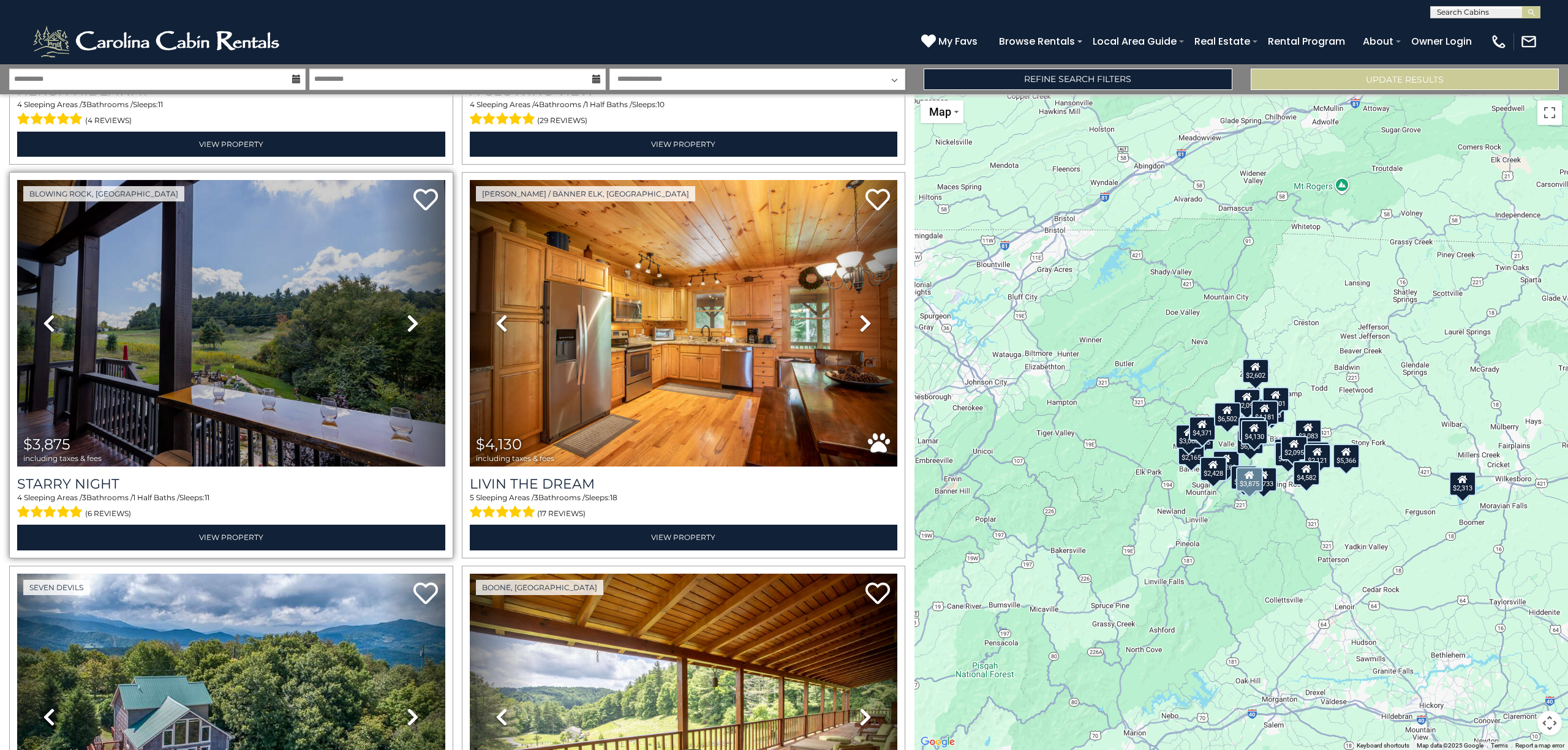
click at [407, 316] on icon at bounding box center [413, 323] width 12 height 20
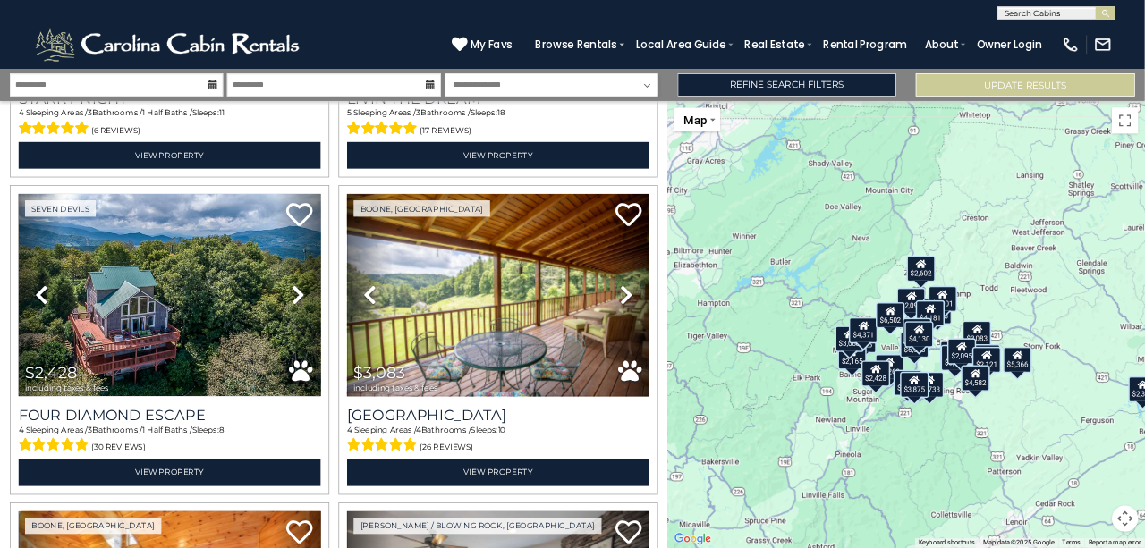
scroll to position [1674, 0]
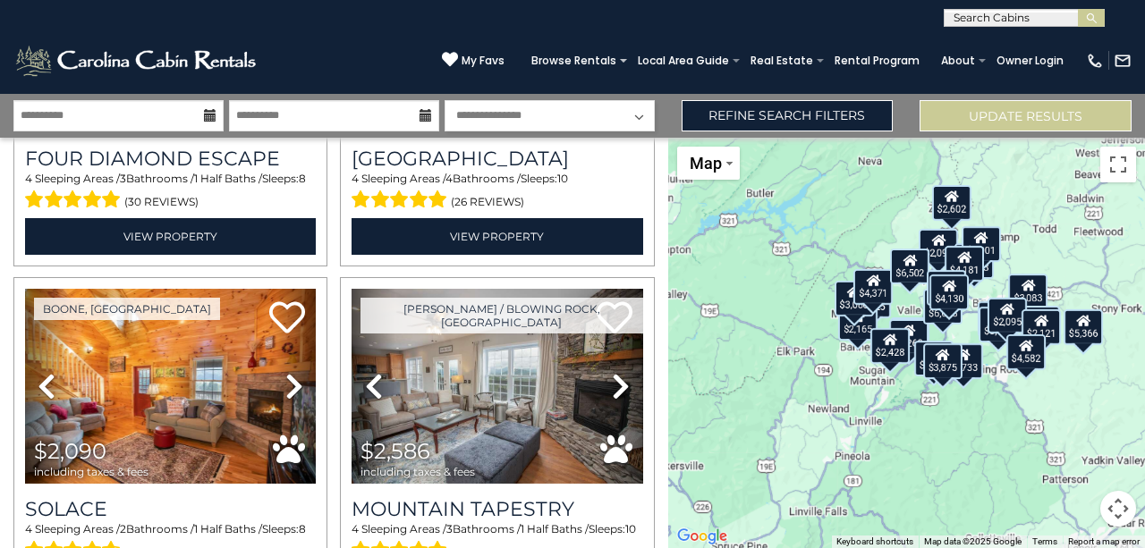
drag, startPoint x: 953, startPoint y: 318, endPoint x: 979, endPoint y: 251, distance: 71.9
click at [979, 251] on div "$4,181" at bounding box center [964, 263] width 39 height 36
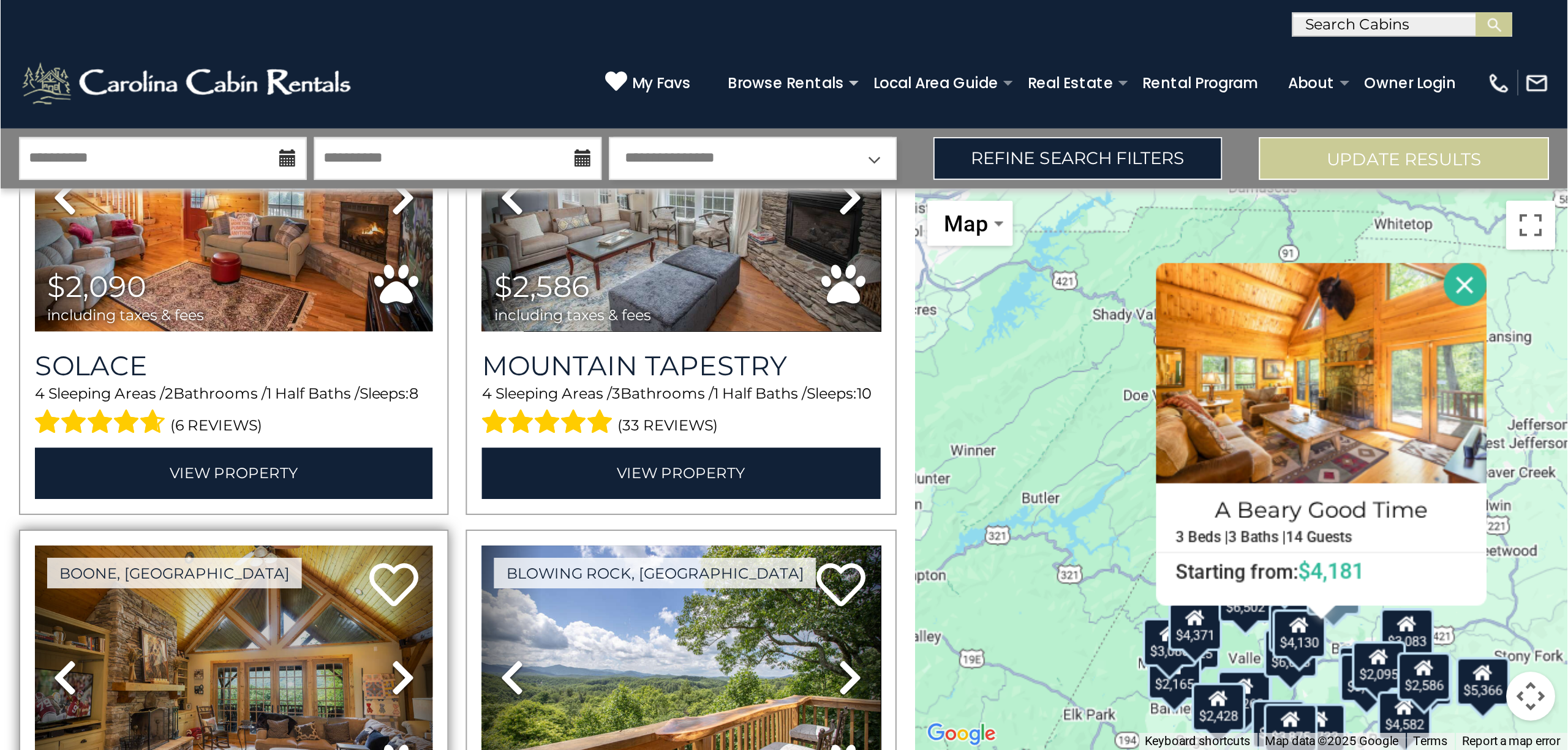
scroll to position [1308, 0]
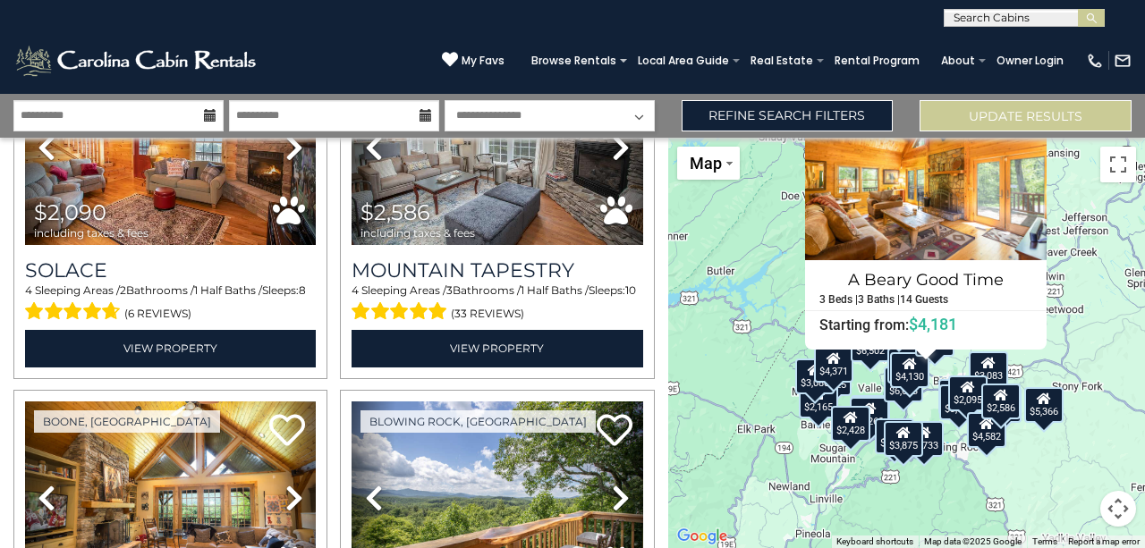
click at [739, 282] on div "$3,992 $6,673 $4,181 $4,582 $2,313 $4,381 $3,875 $4,130 $2,428 $3,083 $2,090 $2…" at bounding box center [906, 343] width 477 height 411
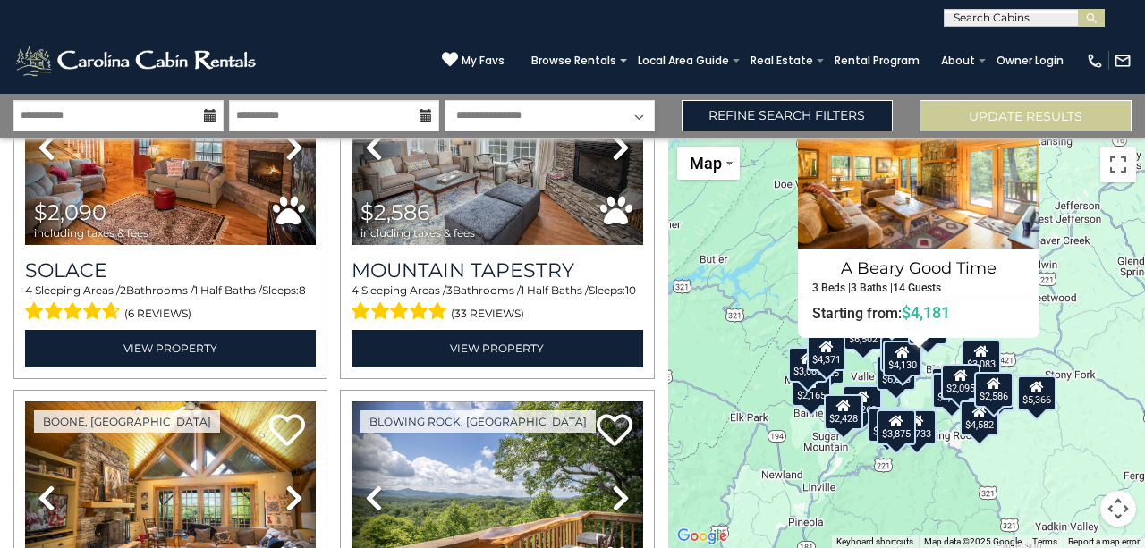
click at [841, 416] on div "$2,428" at bounding box center [843, 412] width 39 height 36
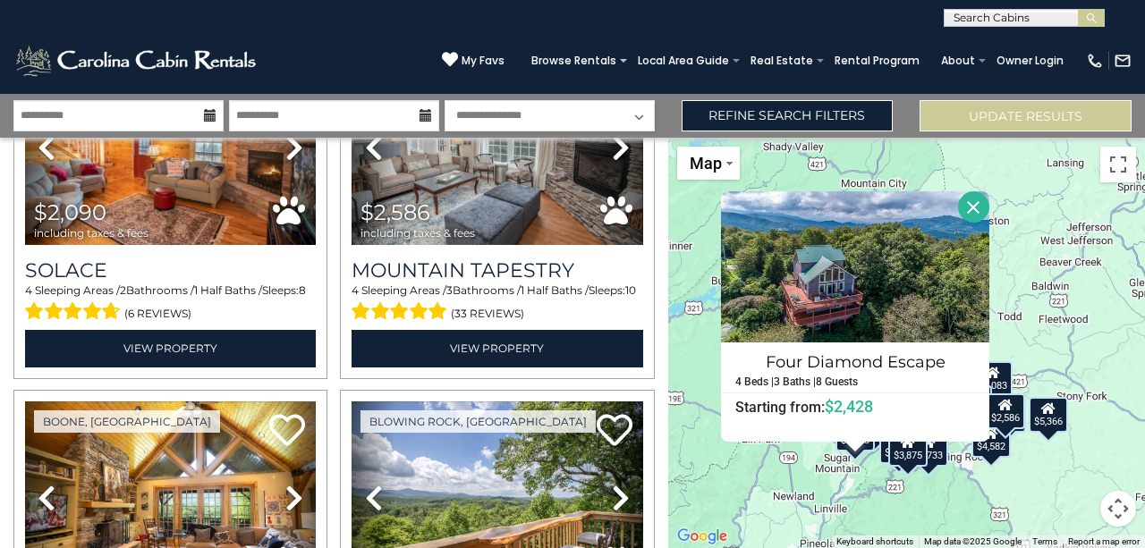
click at [1038, 342] on div "$3,992 $6,673 $4,181 $4,582 $2,313 $4,381 $3,875 $4,130 $2,428 $3,083 $2,090 $2…" at bounding box center [906, 343] width 477 height 411
click at [1000, 379] on div "$3,083" at bounding box center [993, 379] width 39 height 36
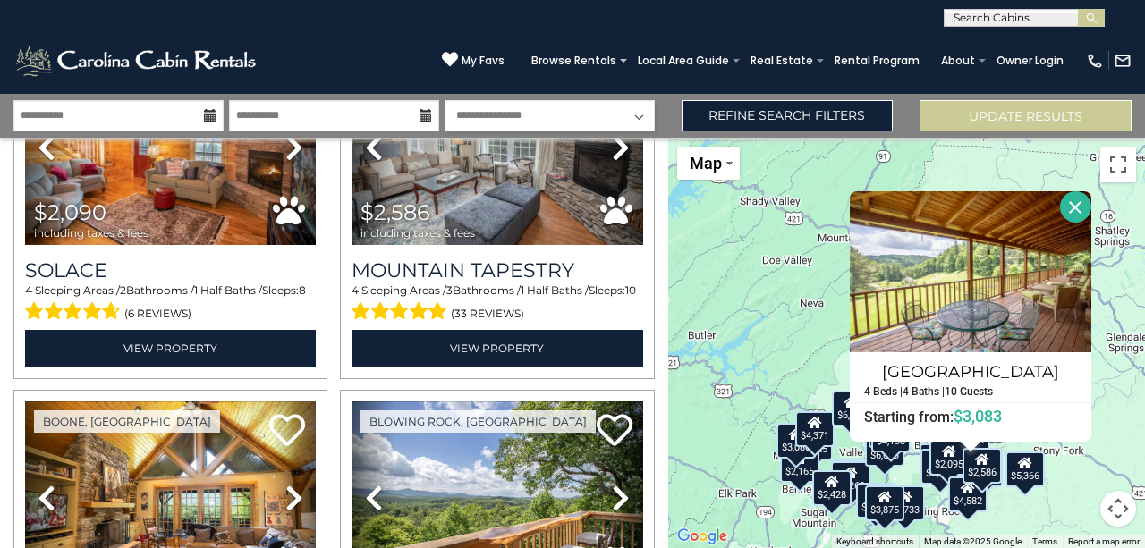
click at [930, 481] on div "$3,641" at bounding box center [939, 467] width 39 height 36
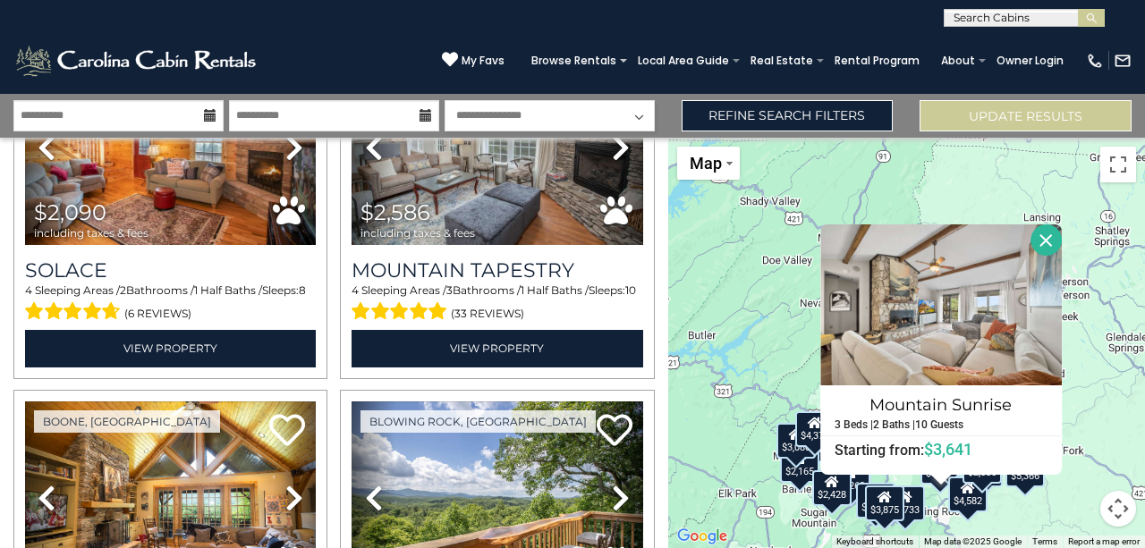
click at [771, 335] on div "$3,992 $6,673 $4,181 $4,582 $2,313 $4,381 $3,875 $4,130 $2,428 $3,083 $2,090 $2…" at bounding box center [906, 343] width 477 height 411
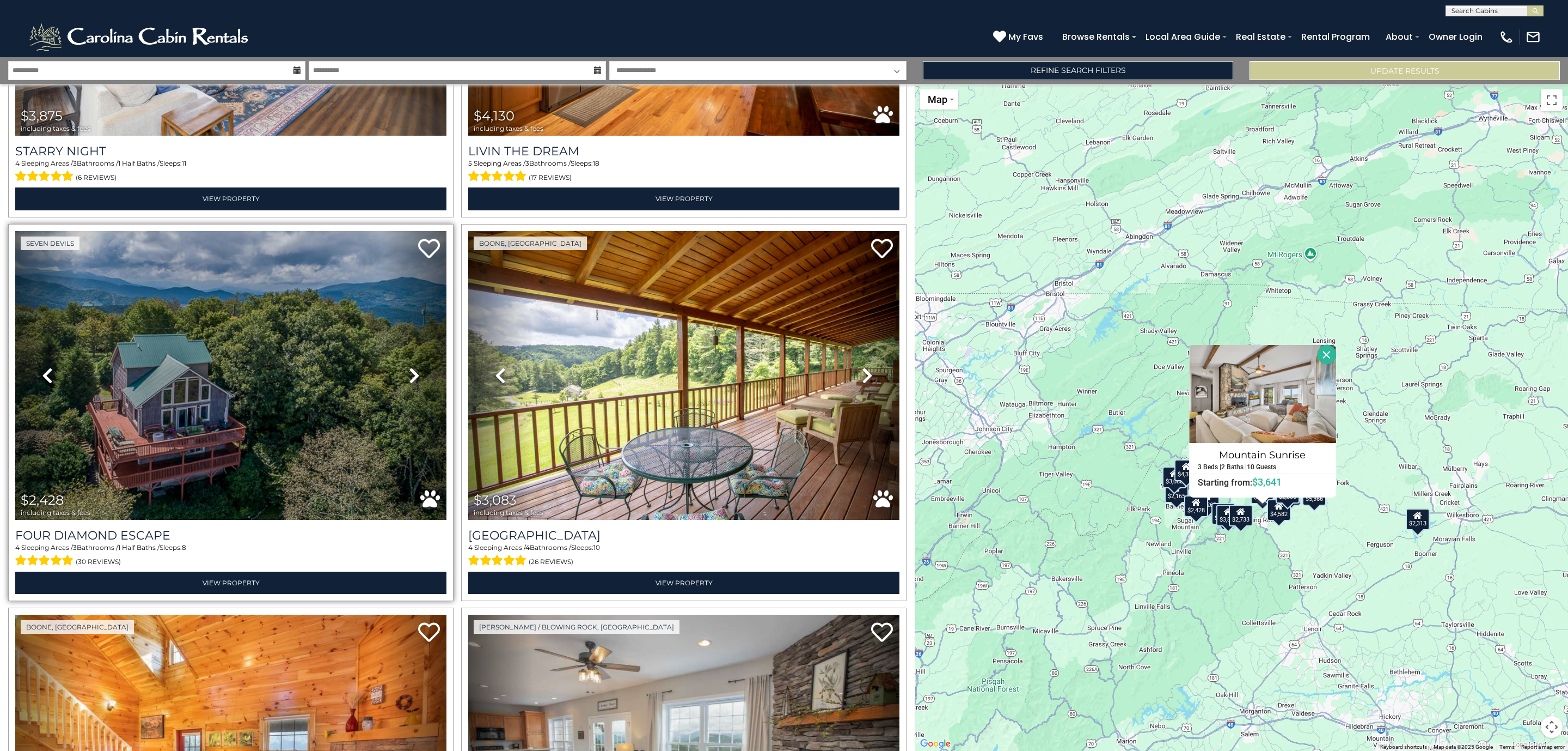
scroll to position [1471, 0]
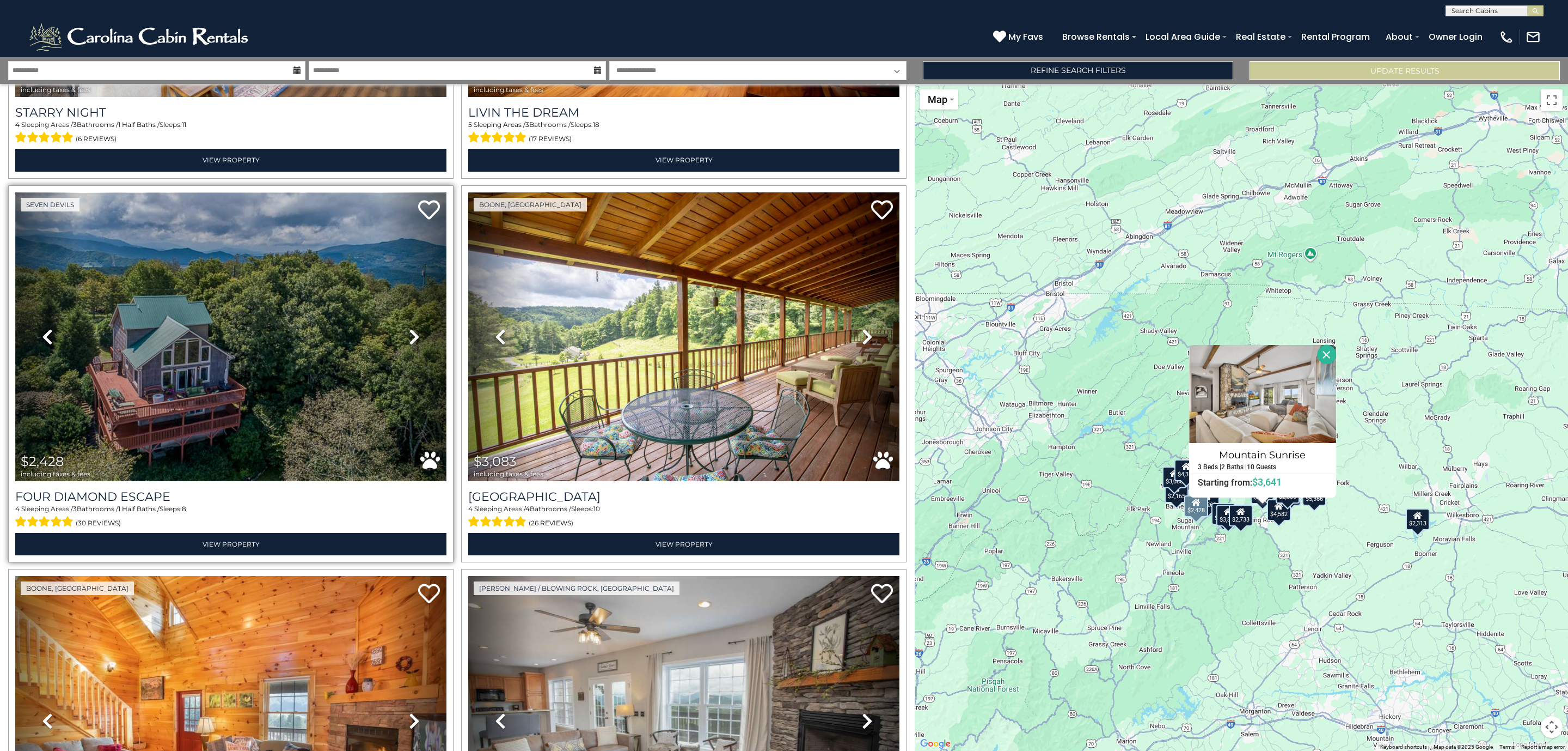
click at [230, 362] on img at bounding box center [231, 337] width 431 height 289
click at [412, 328] on icon at bounding box center [415, 336] width 11 height 18
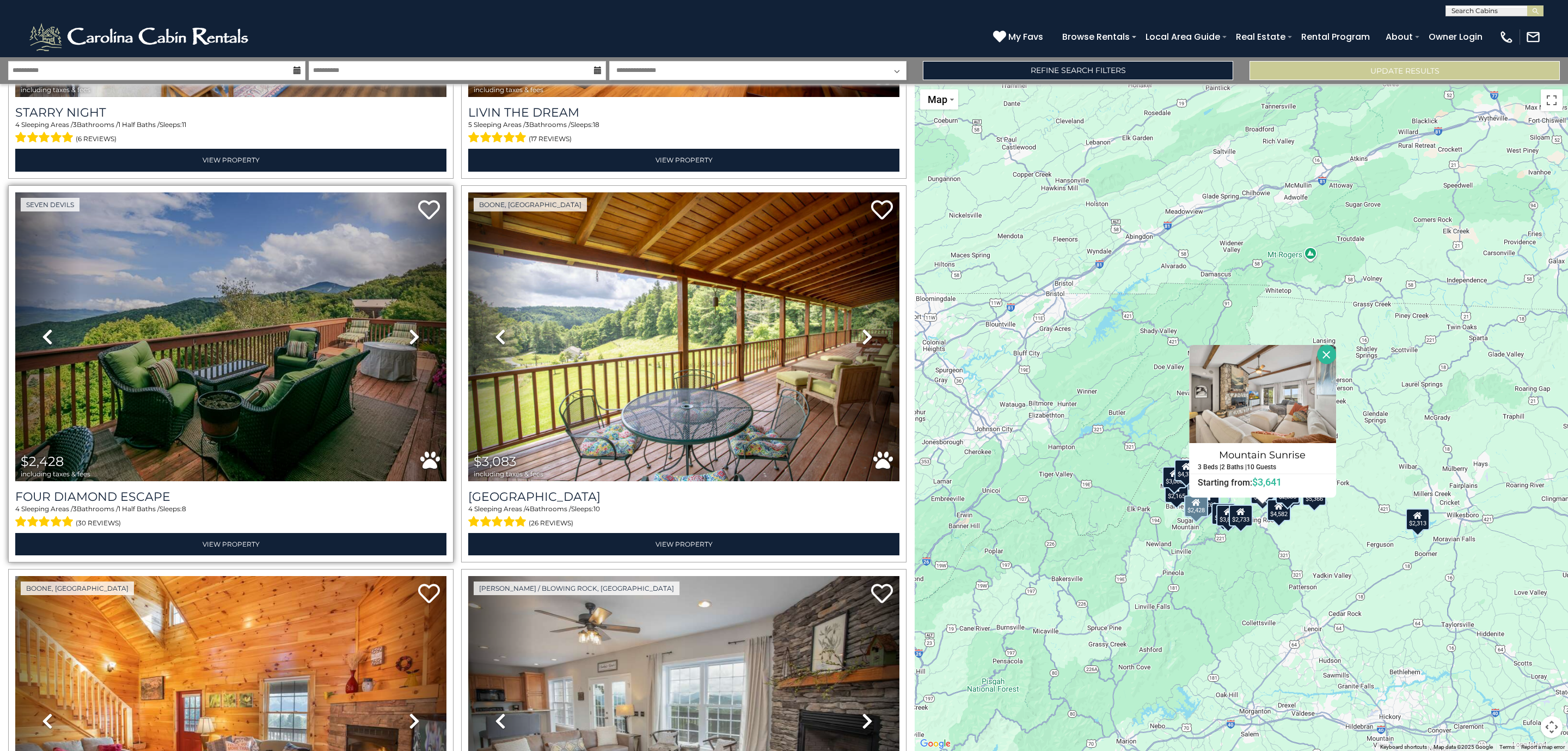
click at [409, 328] on icon at bounding box center [415, 336] width 11 height 18
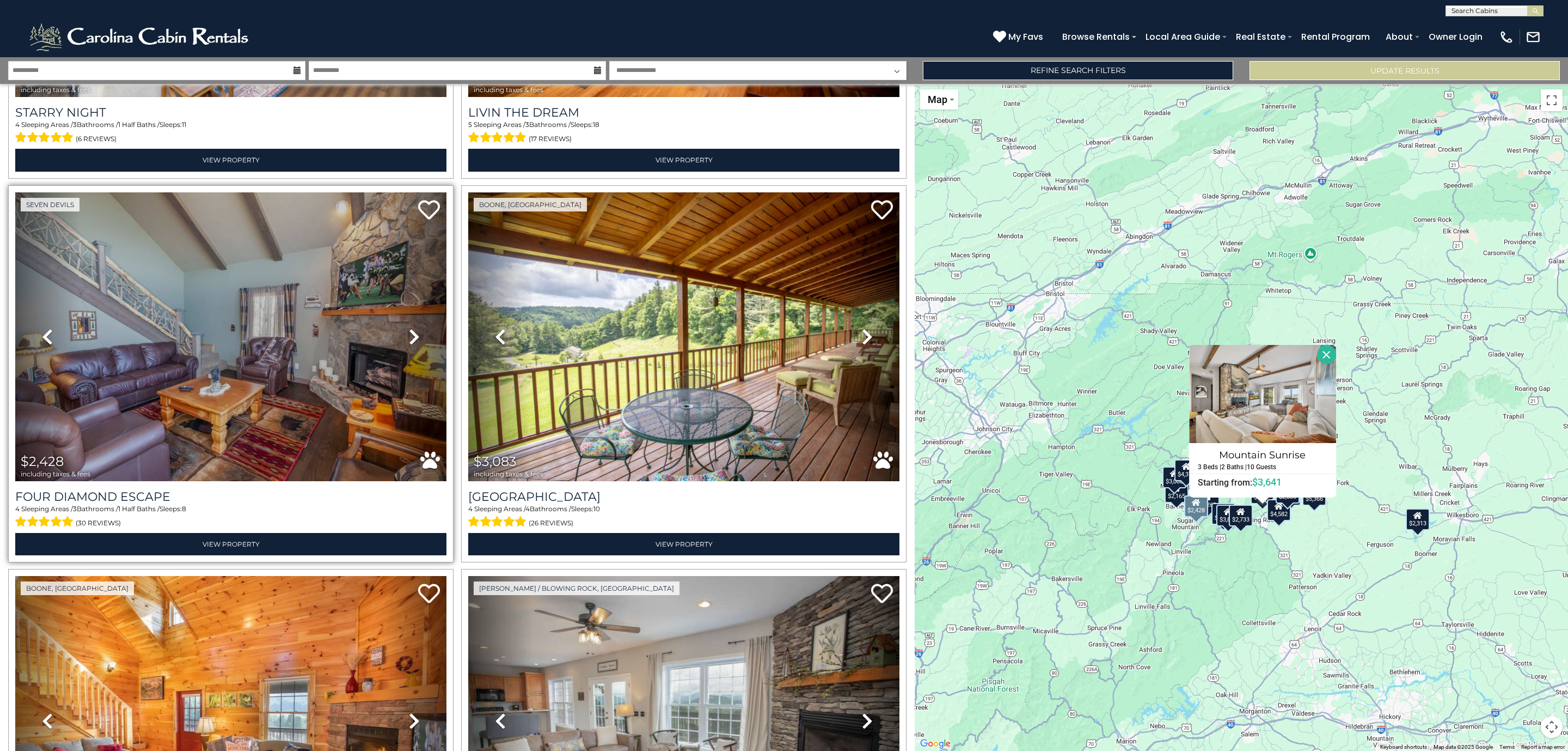
click at [409, 328] on icon at bounding box center [415, 336] width 11 height 18
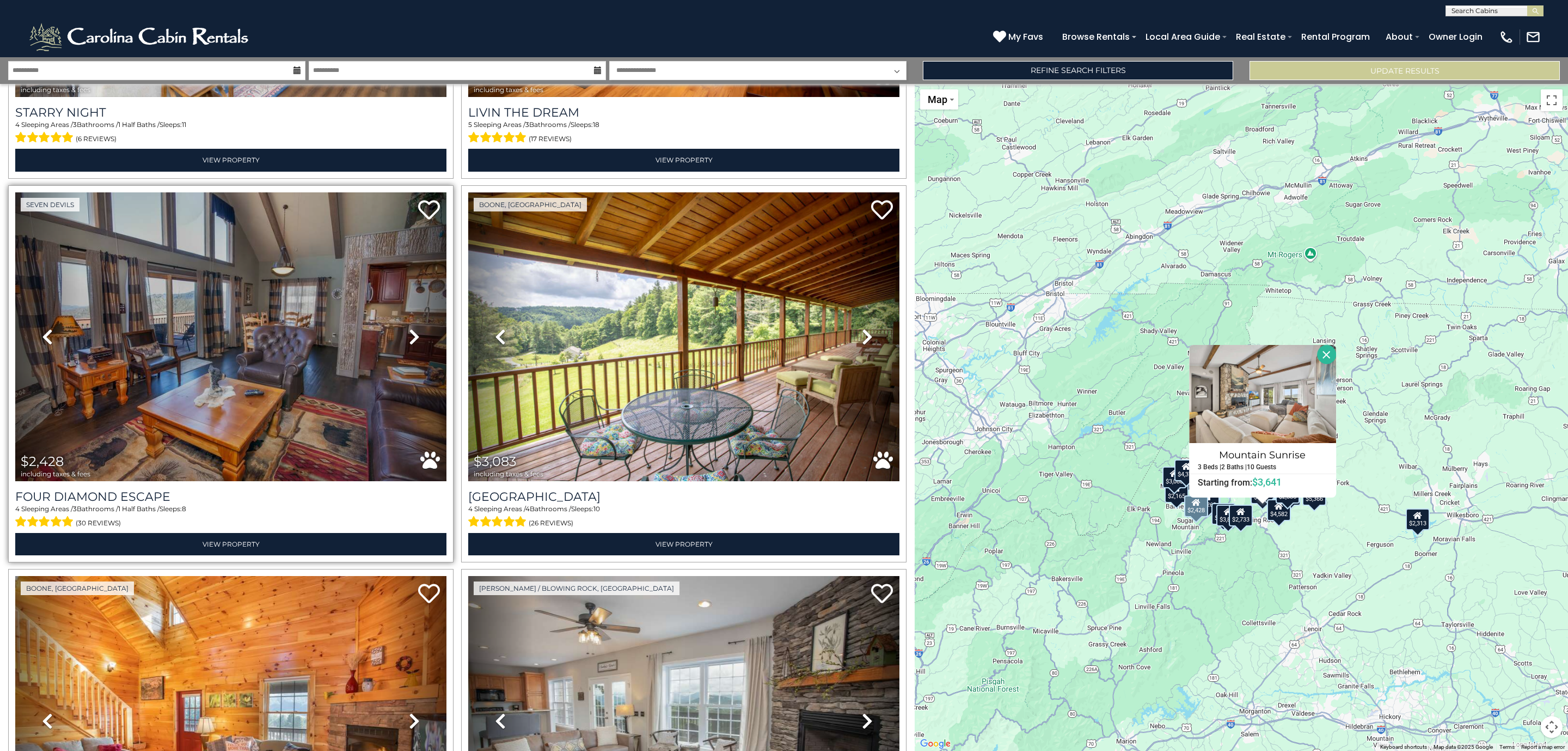
click at [409, 328] on icon at bounding box center [415, 336] width 11 height 18
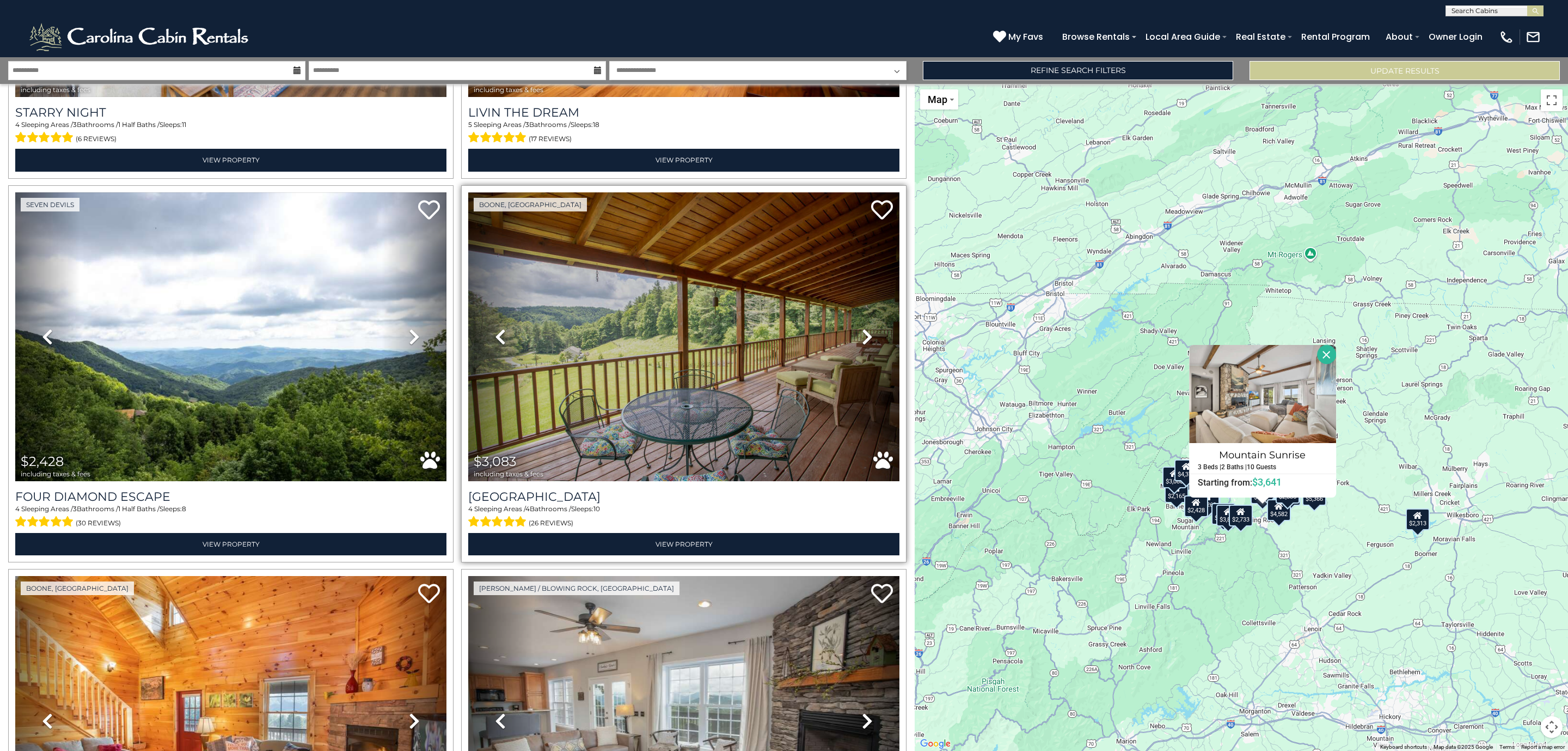
click at [862, 328] on icon at bounding box center [867, 336] width 11 height 18
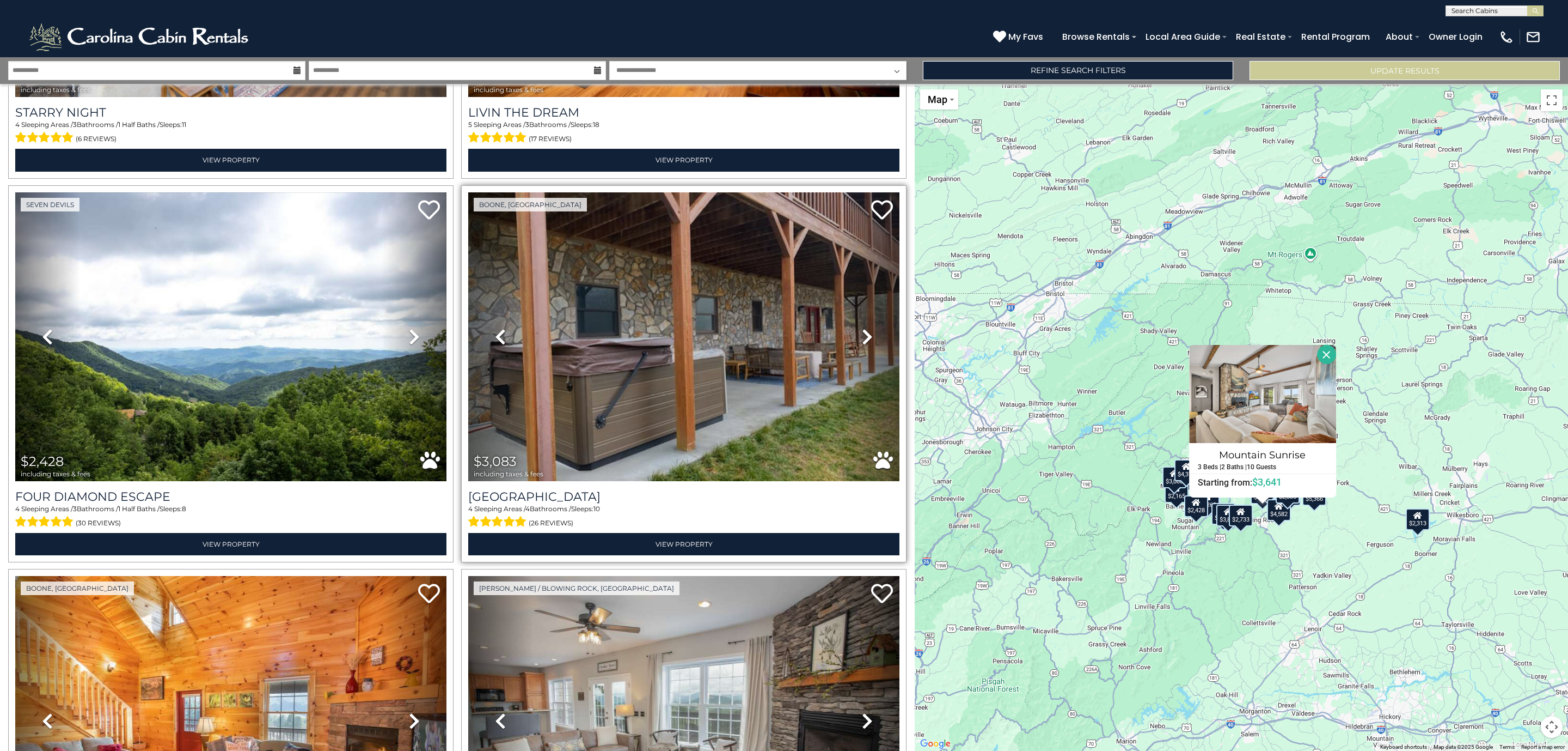
click at [862, 328] on icon at bounding box center [867, 336] width 11 height 18
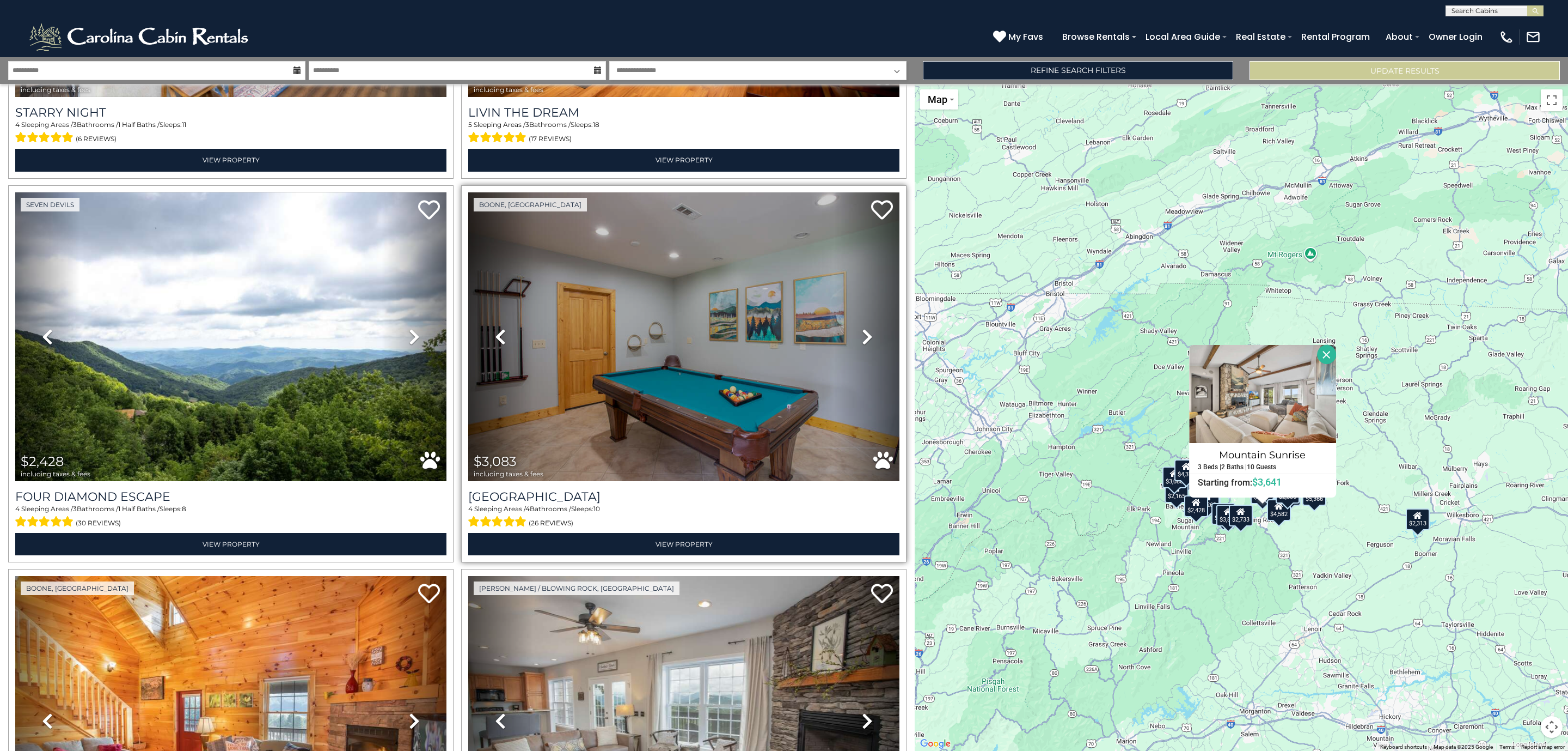
click at [862, 328] on icon at bounding box center [867, 336] width 11 height 18
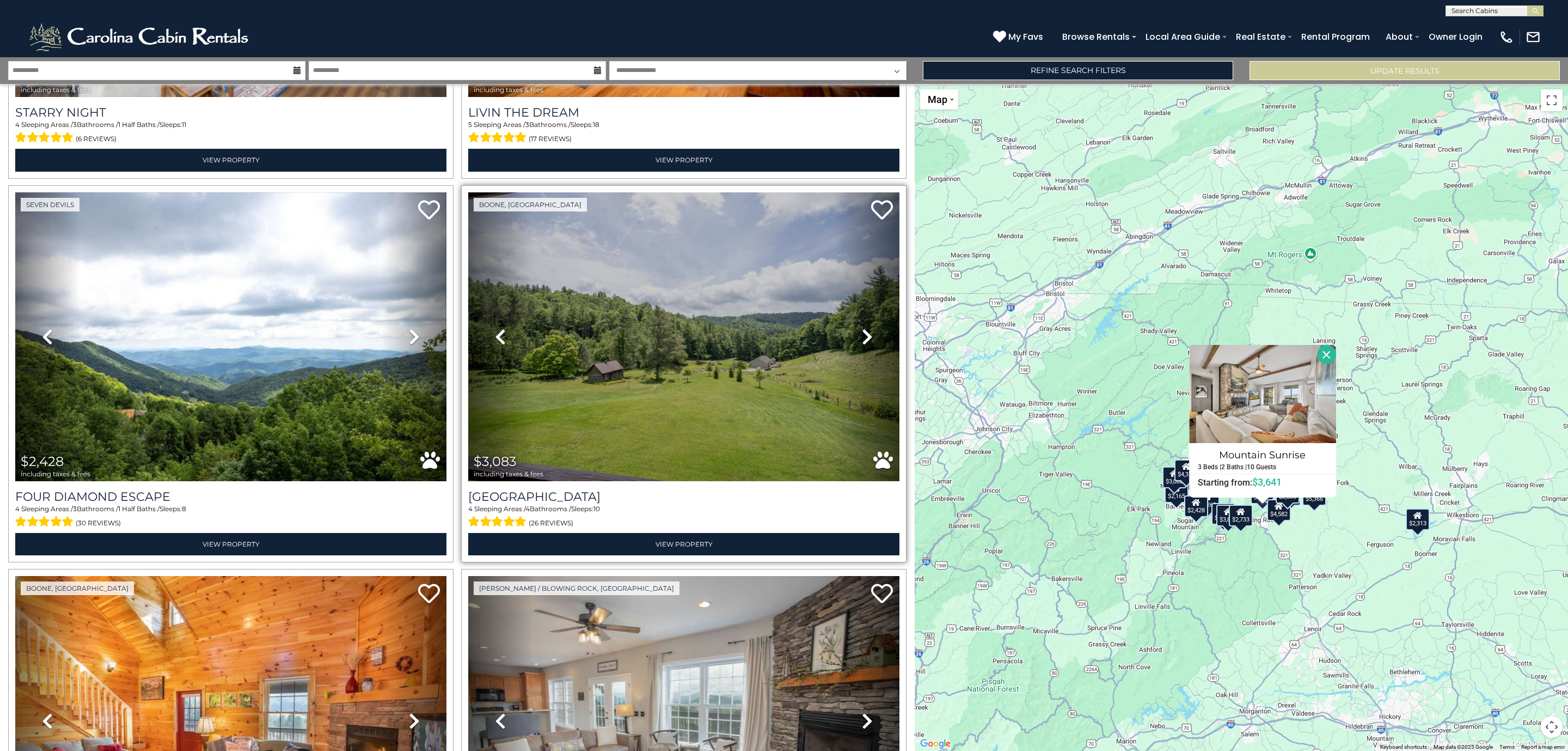
click at [862, 328] on icon at bounding box center [867, 336] width 11 height 18
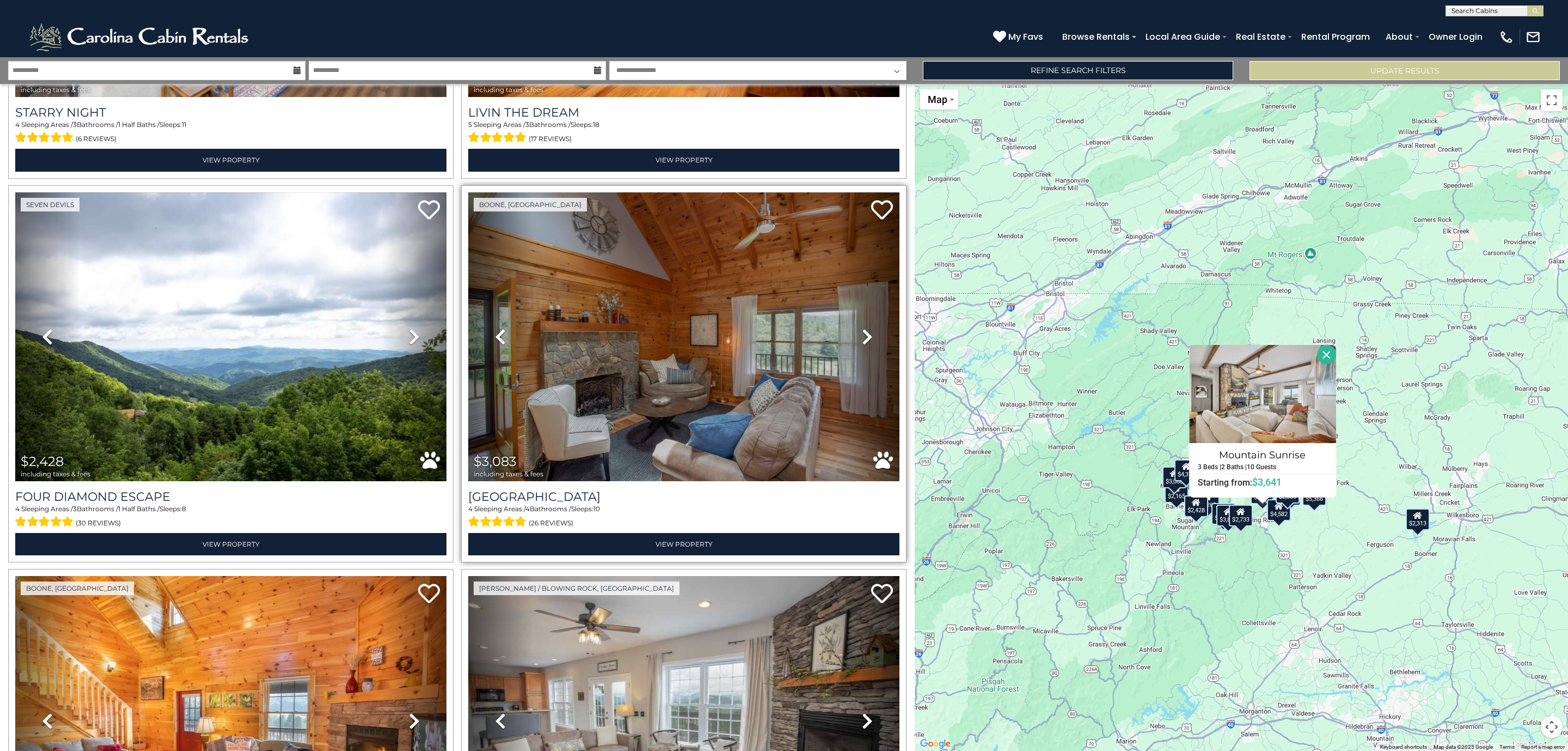
click at [862, 328] on icon at bounding box center [867, 336] width 11 height 18
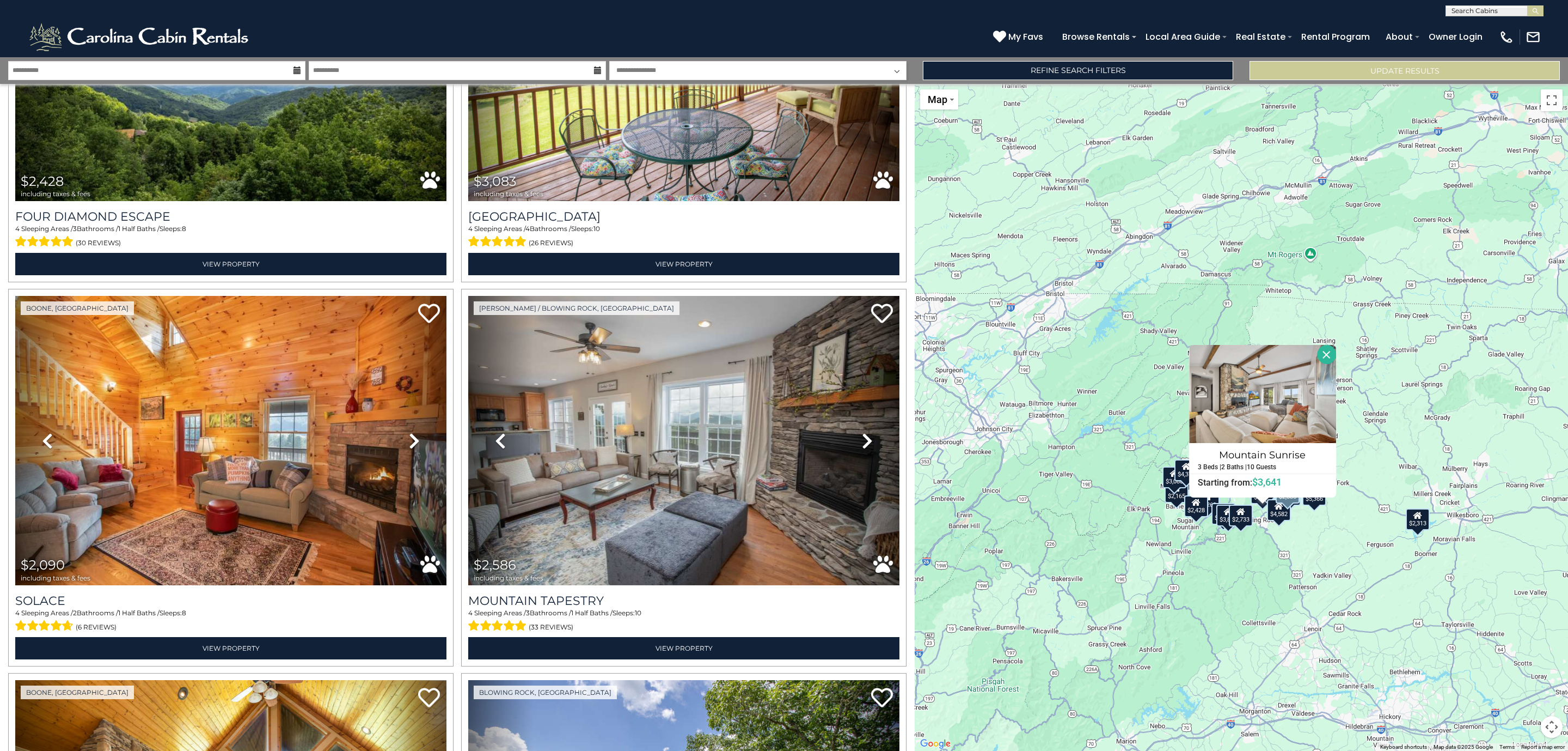
scroll to position [1798, 0]
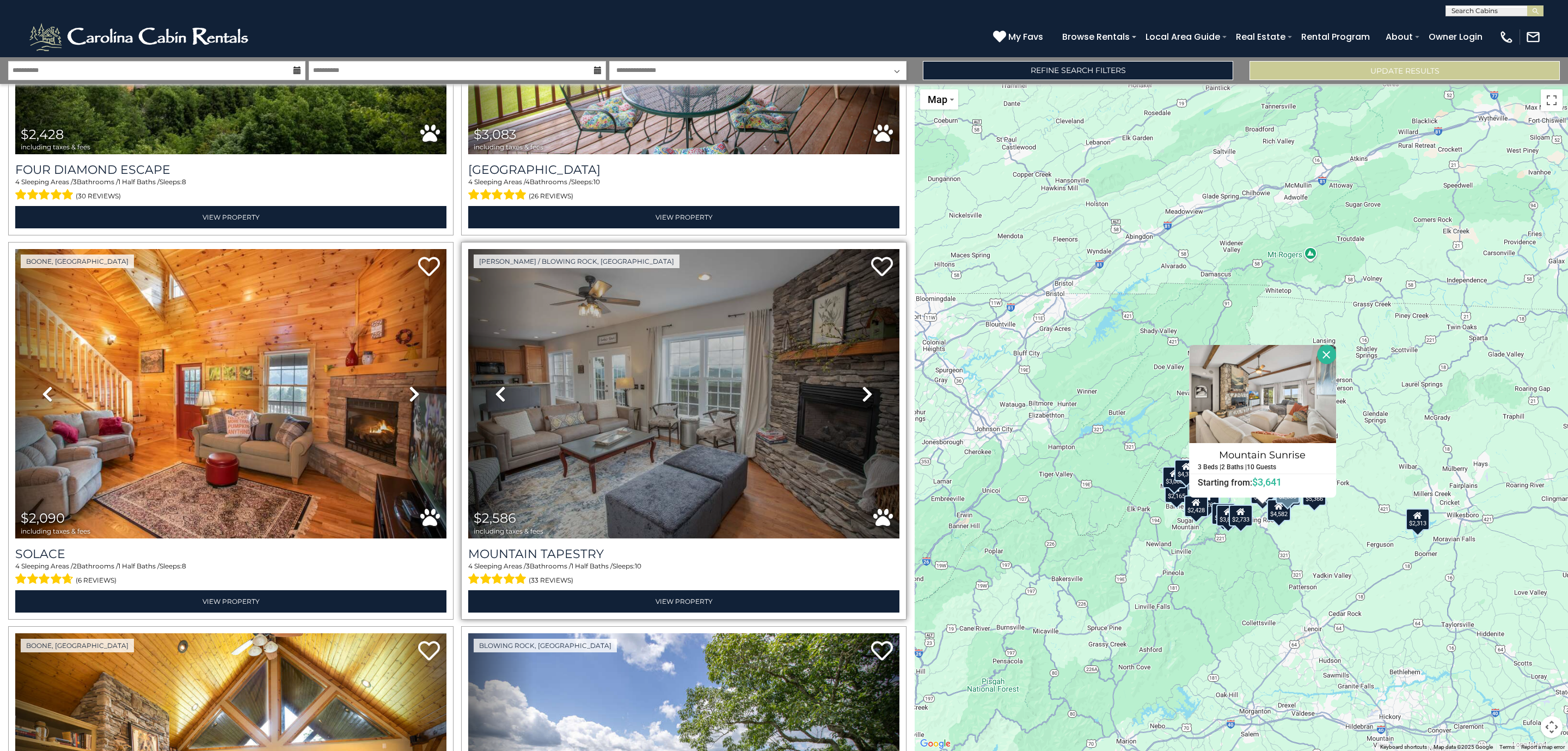
click at [862, 385] on icon at bounding box center [867, 393] width 11 height 18
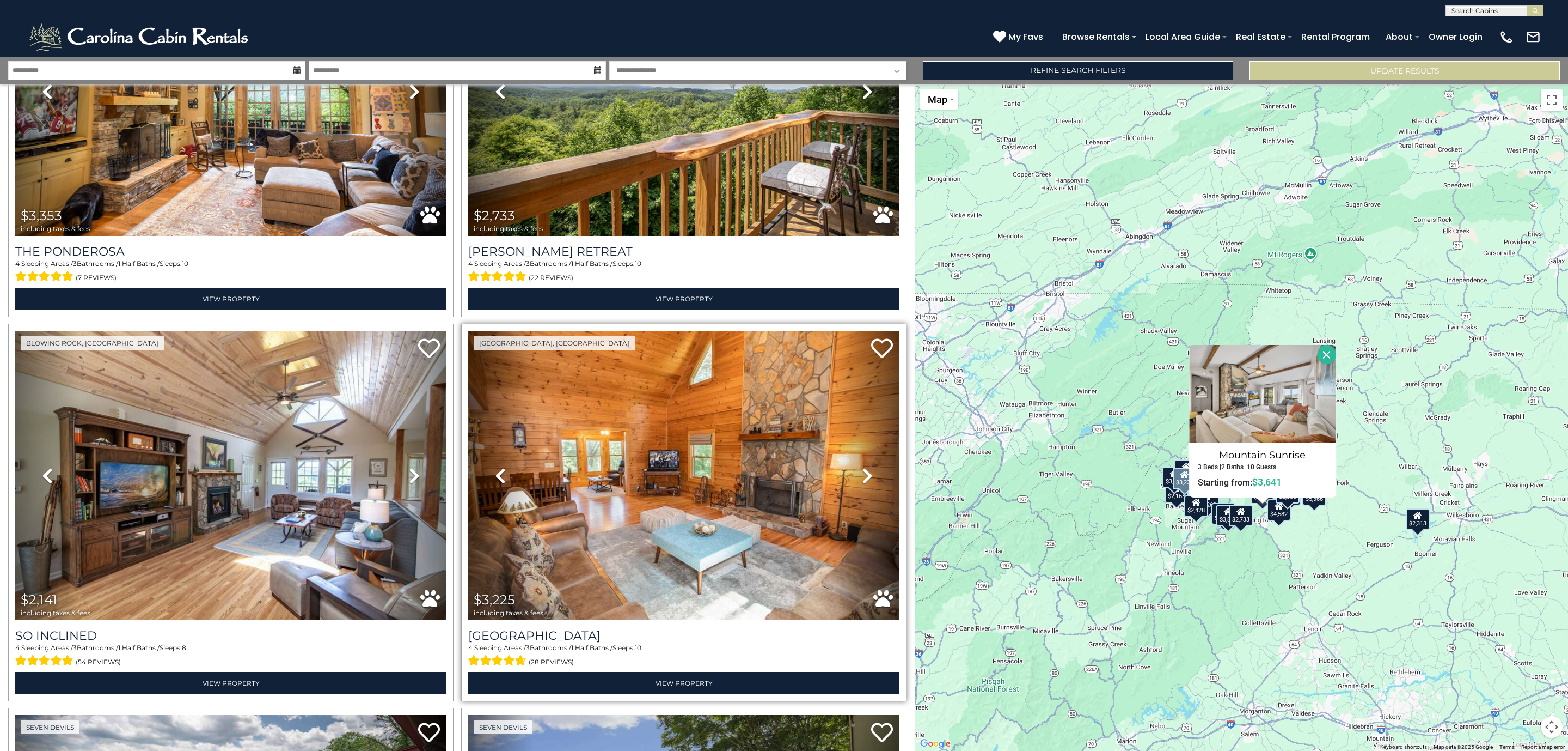
scroll to position [2533, 0]
